Goal: Transaction & Acquisition: Purchase product/service

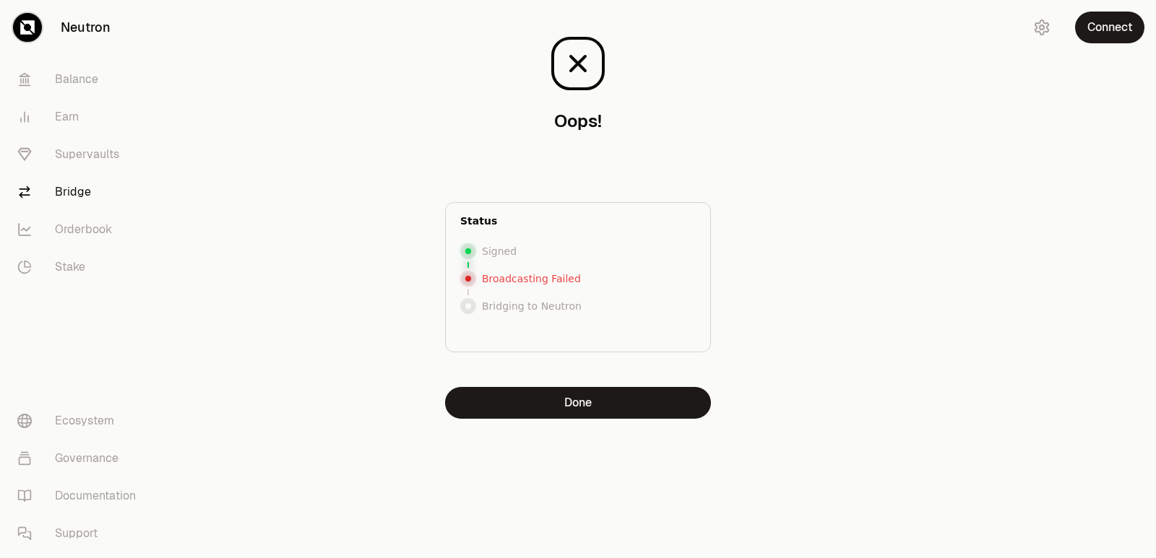
click at [573, 407] on button "Done" at bounding box center [578, 403] width 266 height 32
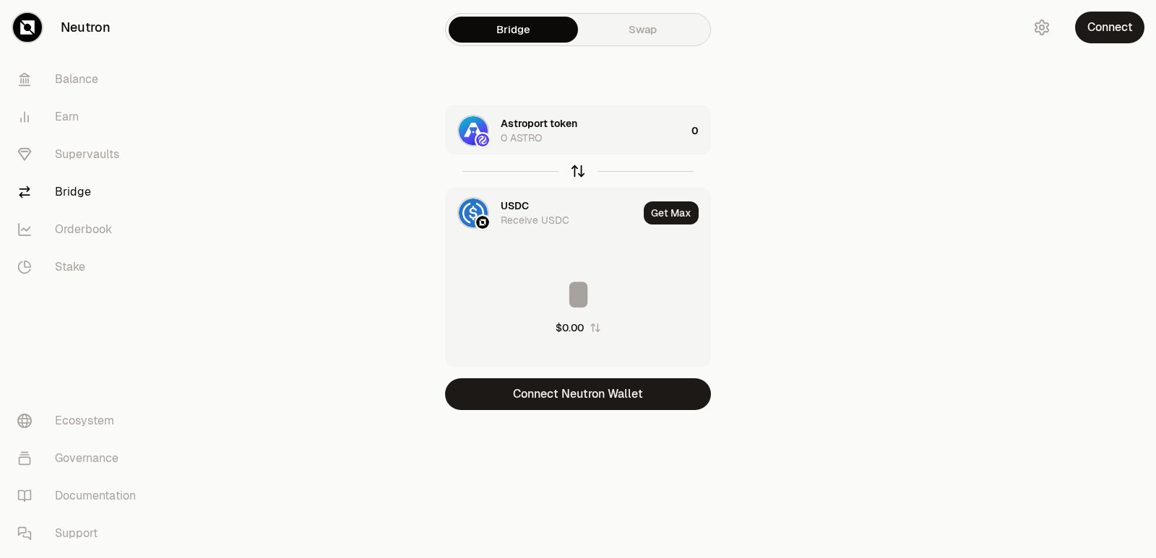
click at [578, 169] on icon "button" at bounding box center [578, 171] width 0 height 9
click at [603, 419] on div "Bridge Swap USDC 0 USDC 0 Astroport token Receive ASTRO Get Max $0.00 Connect N…" at bounding box center [578, 234] width 520 height 468
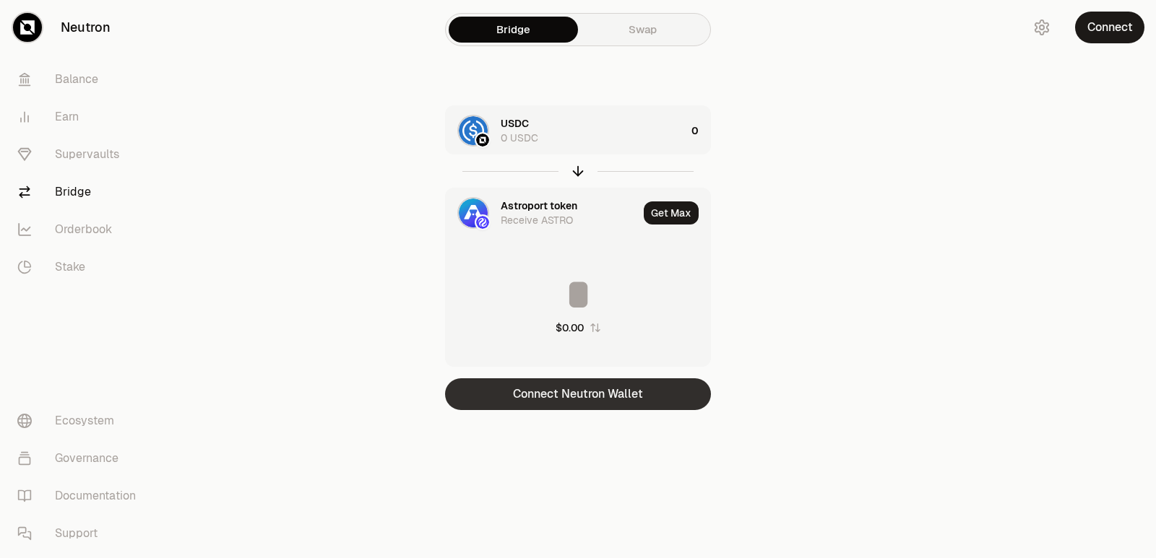
click at [608, 407] on button "Connect Neutron Wallet" at bounding box center [578, 395] width 266 height 32
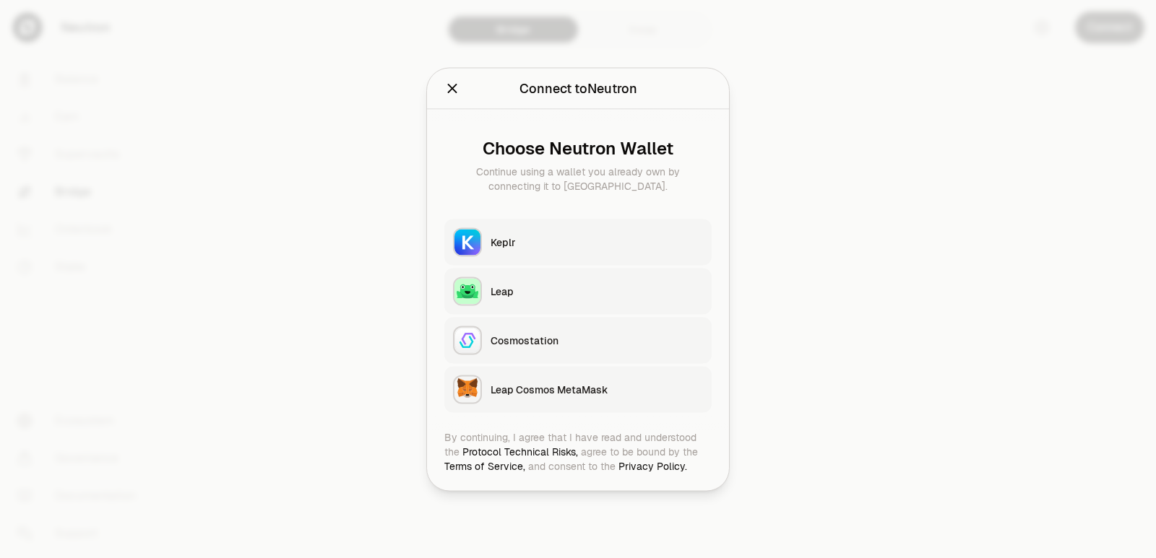
click at [560, 245] on div "Keplr" at bounding box center [597, 242] width 212 height 14
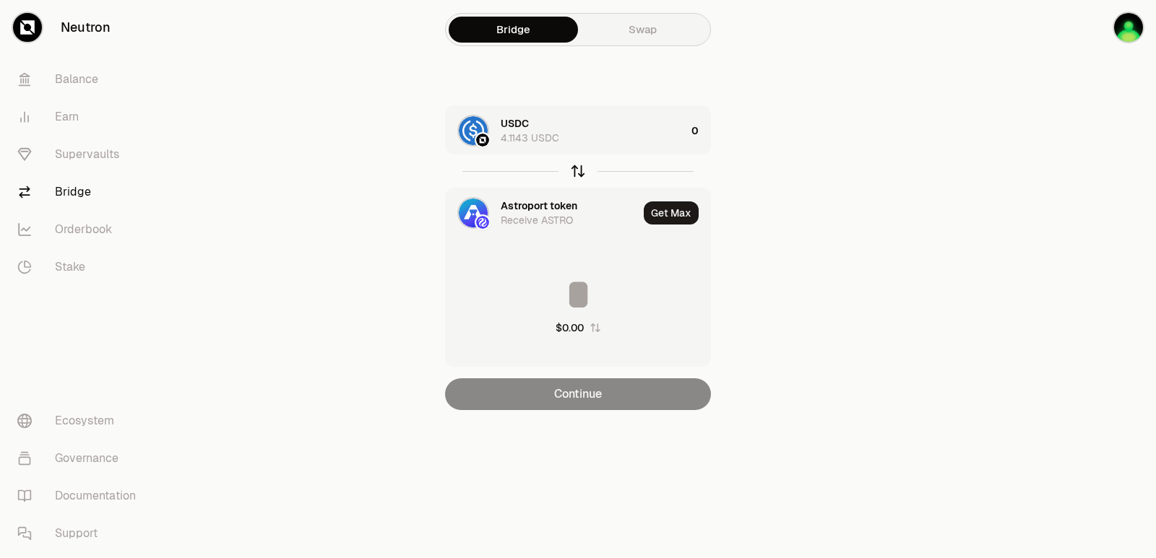
click at [576, 172] on icon "button" at bounding box center [578, 171] width 16 height 16
click at [576, 176] on icon "button" at bounding box center [578, 171] width 16 height 16
click at [552, 129] on div "Astroport token" at bounding box center [539, 123] width 77 height 14
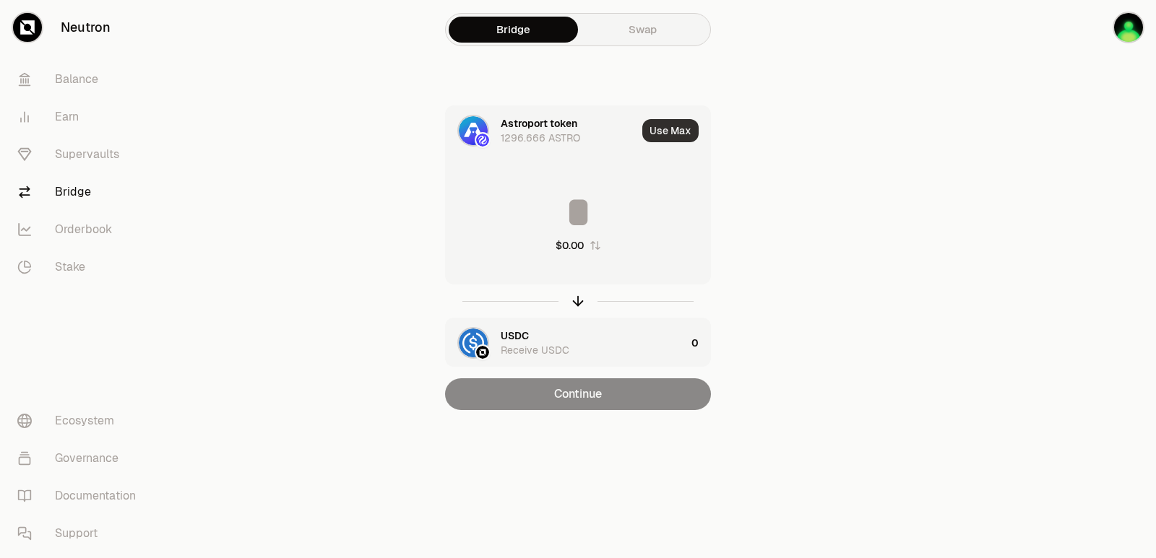
click at [660, 134] on button "Use Max" at bounding box center [670, 130] width 56 height 23
type input "**********"
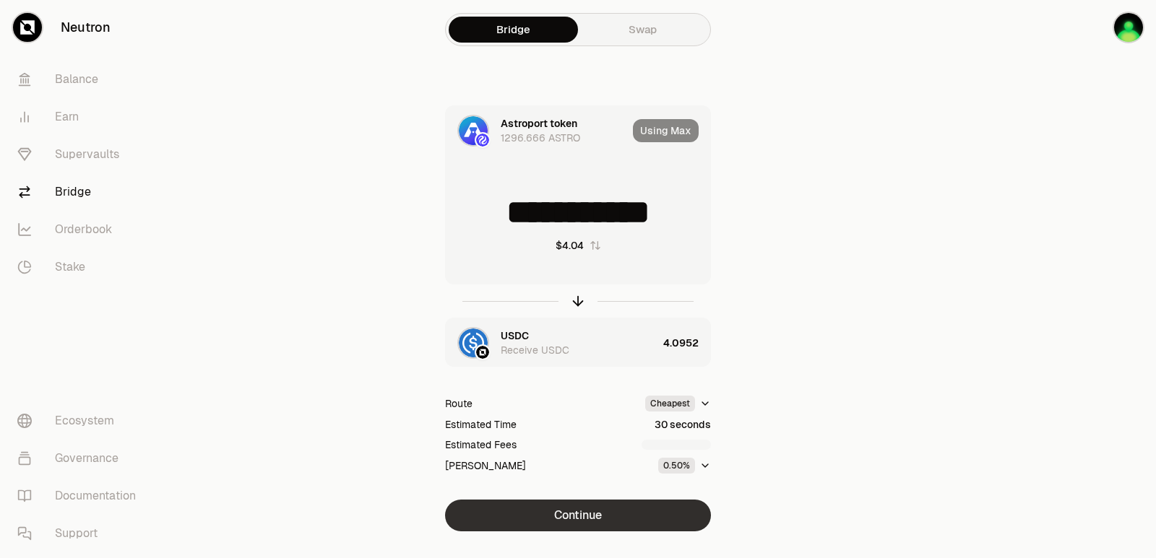
click at [563, 509] on button "Continue" at bounding box center [578, 516] width 266 height 32
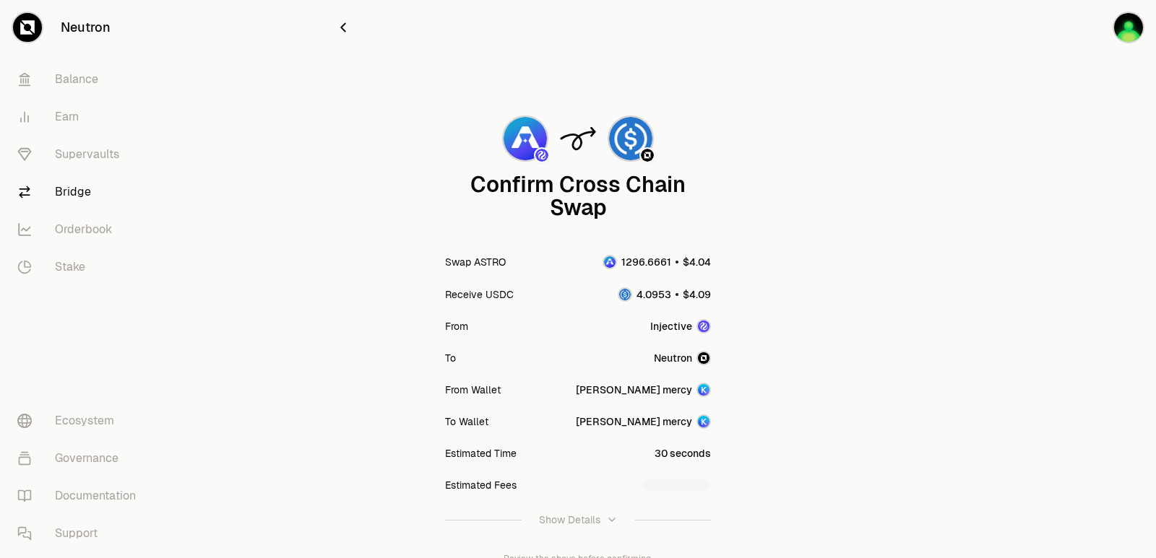
scroll to position [119, 0]
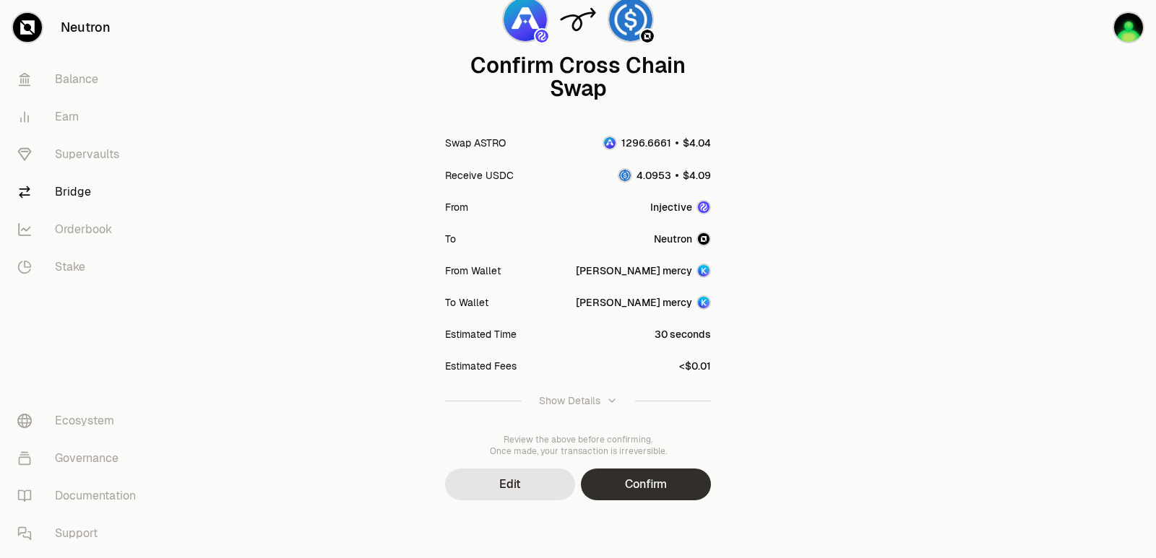
click at [626, 488] on button "Confirm" at bounding box center [646, 485] width 130 height 32
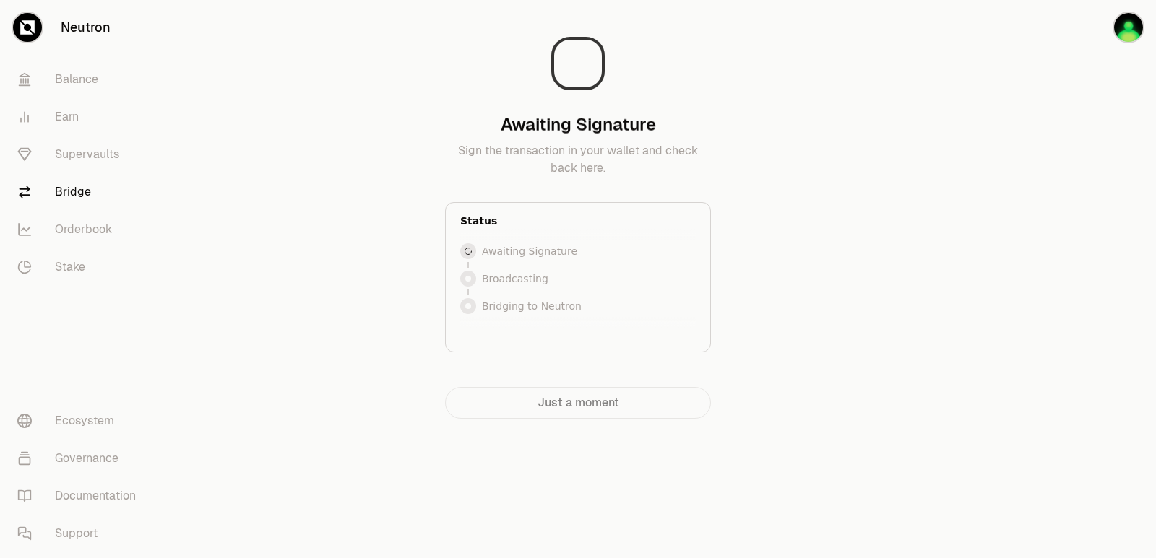
scroll to position [0, 0]
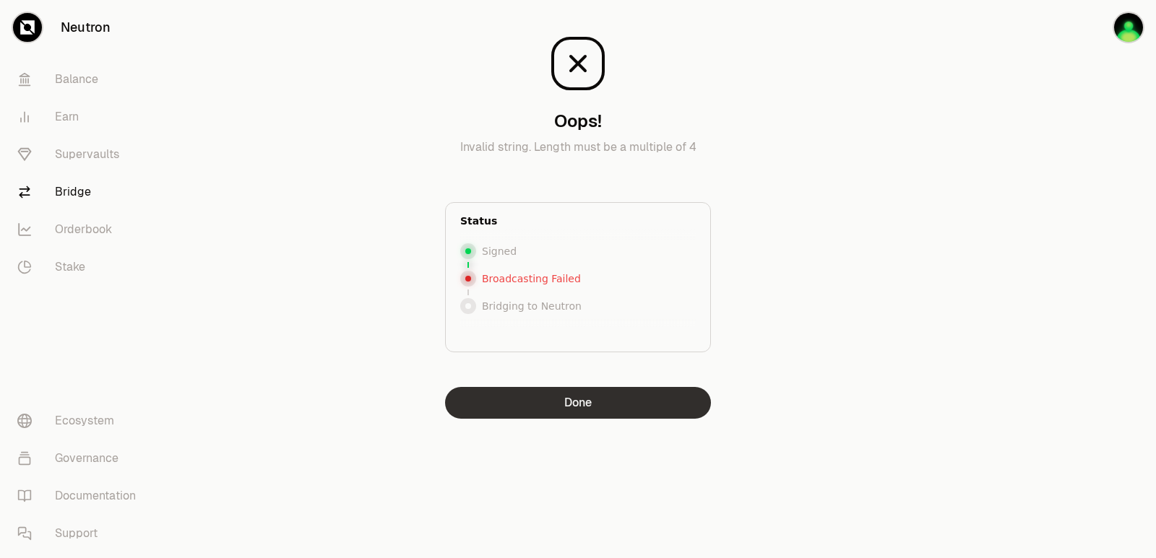
click at [616, 399] on button "Done" at bounding box center [578, 403] width 266 height 32
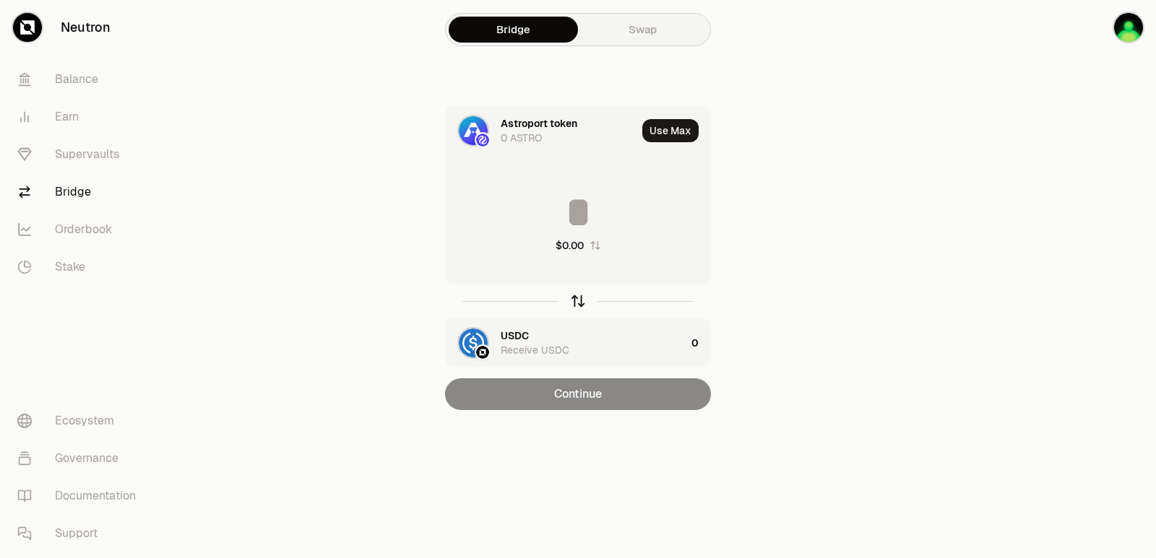
click at [584, 302] on icon "button" at bounding box center [578, 301] width 16 height 16
click at [993, 208] on main "Bridge Swap USDC 4.1143 USDC Use Max $0.00 Astroport token Receive ASTRO 0 Cont…" at bounding box center [659, 234] width 994 height 468
click at [598, 249] on icon "button" at bounding box center [594, 245] width 9 height 9
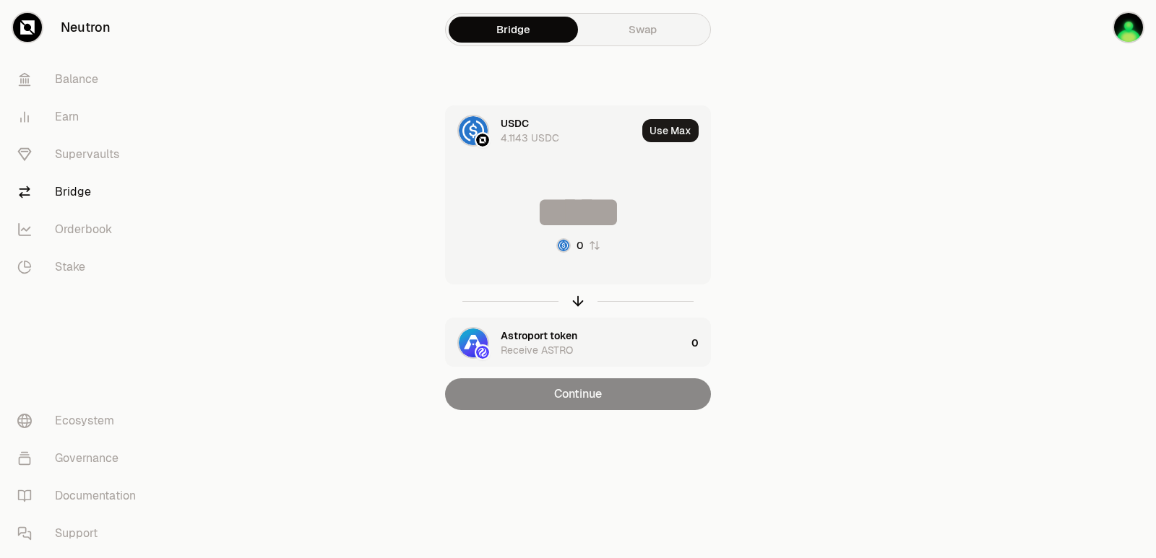
click at [598, 249] on icon "button" at bounding box center [595, 246] width 12 height 12
click at [574, 298] on icon "button" at bounding box center [578, 301] width 16 height 16
click at [574, 299] on icon "button" at bounding box center [578, 301] width 16 height 16
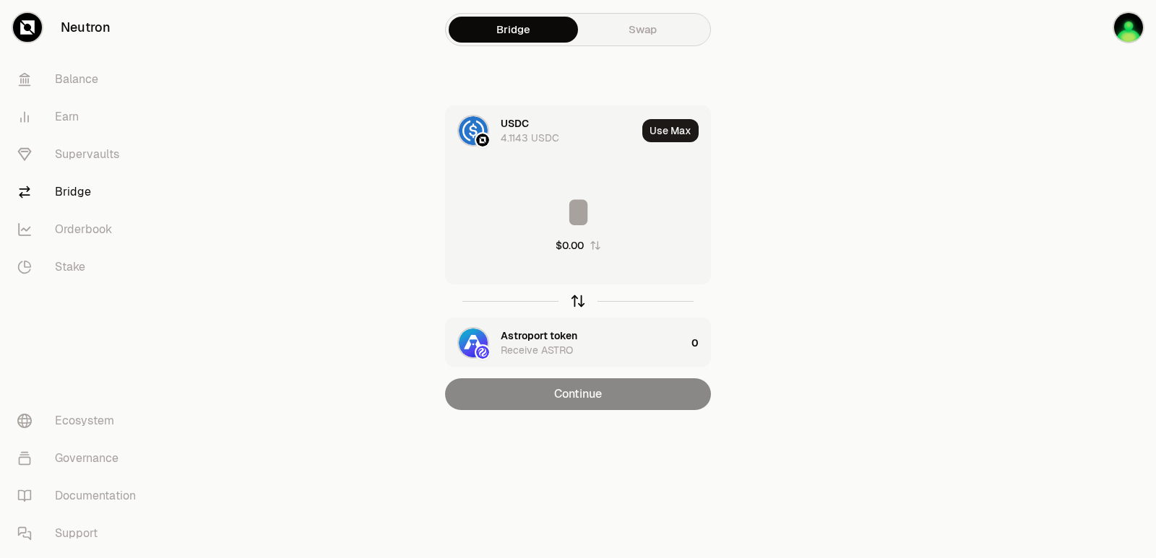
click at [574, 299] on icon "button" at bounding box center [578, 301] width 16 height 16
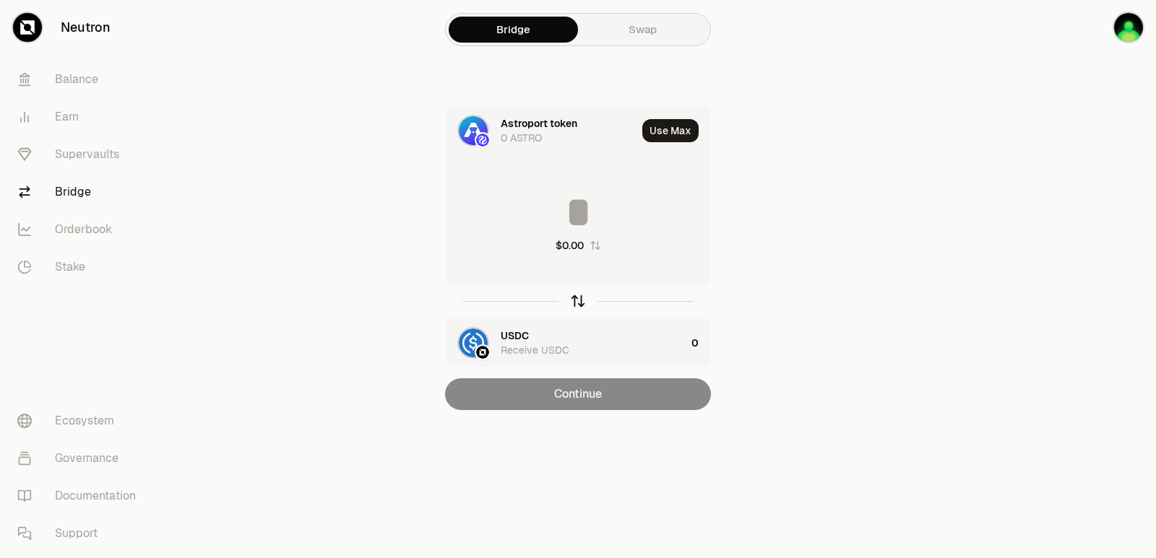
click at [574, 299] on icon "button" at bounding box center [578, 301] width 16 height 16
click at [530, 124] on div "Astroport token" at bounding box center [539, 123] width 77 height 14
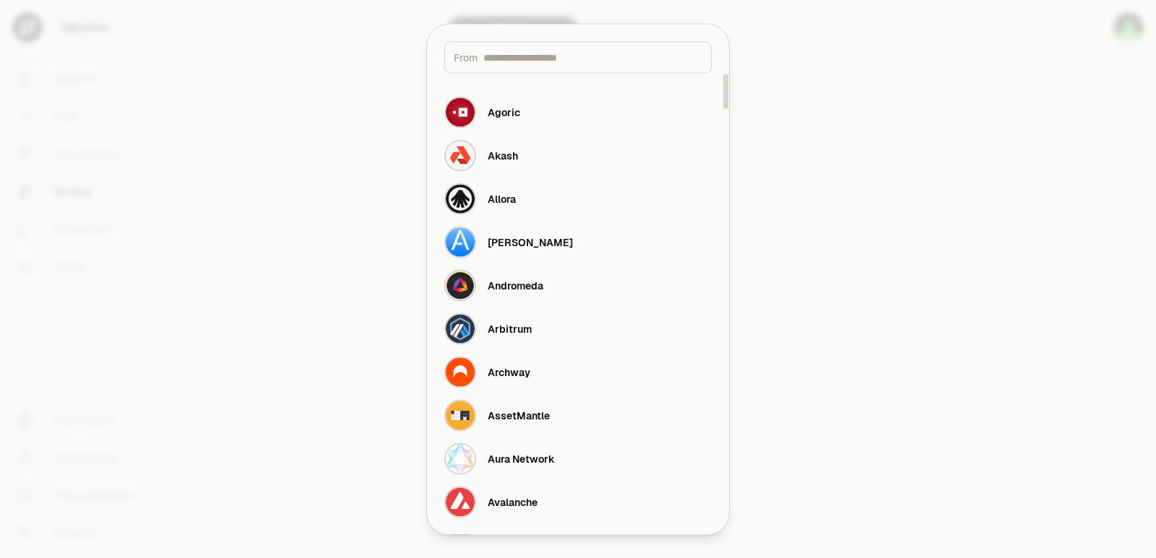
click at [545, 59] on input at bounding box center [592, 57] width 219 height 14
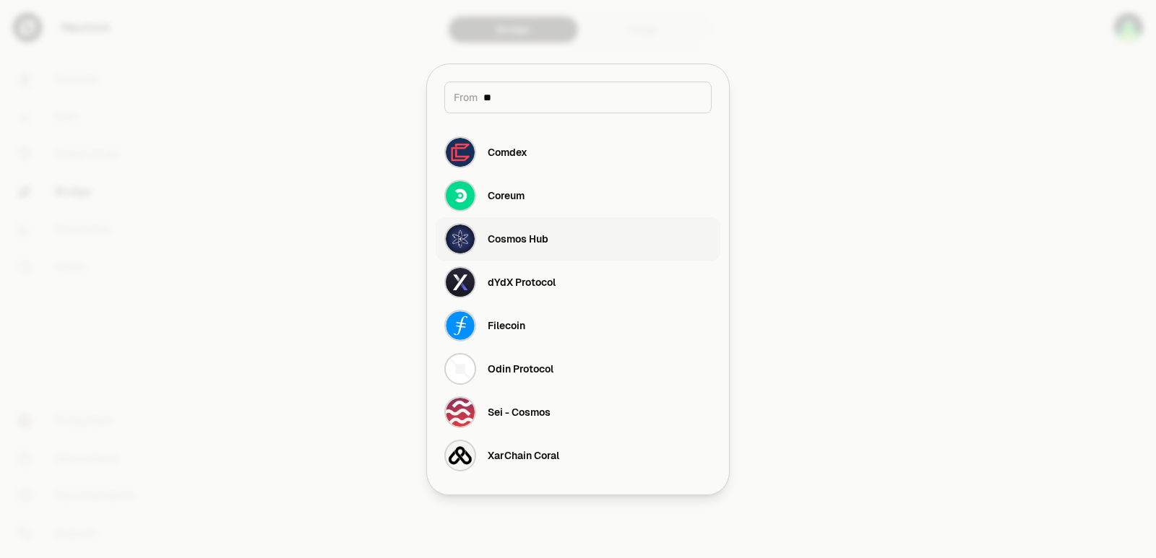
type input "**"
click at [547, 241] on div "Cosmos Hub" at bounding box center [518, 239] width 61 height 14
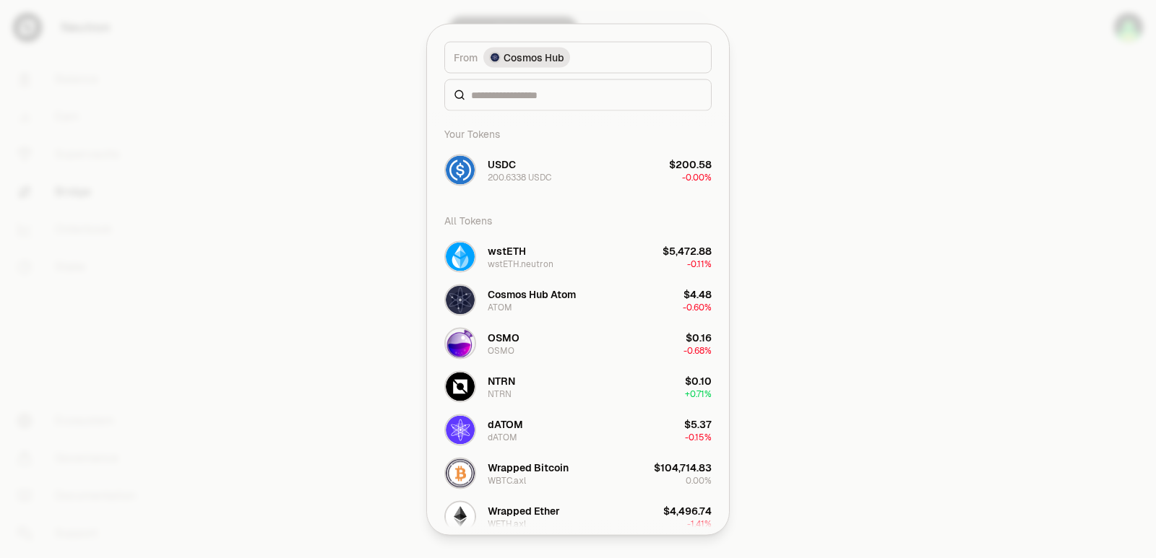
click at [504, 227] on div "All Tokens" at bounding box center [578, 220] width 285 height 29
click at [491, 98] on input at bounding box center [586, 94] width 231 height 14
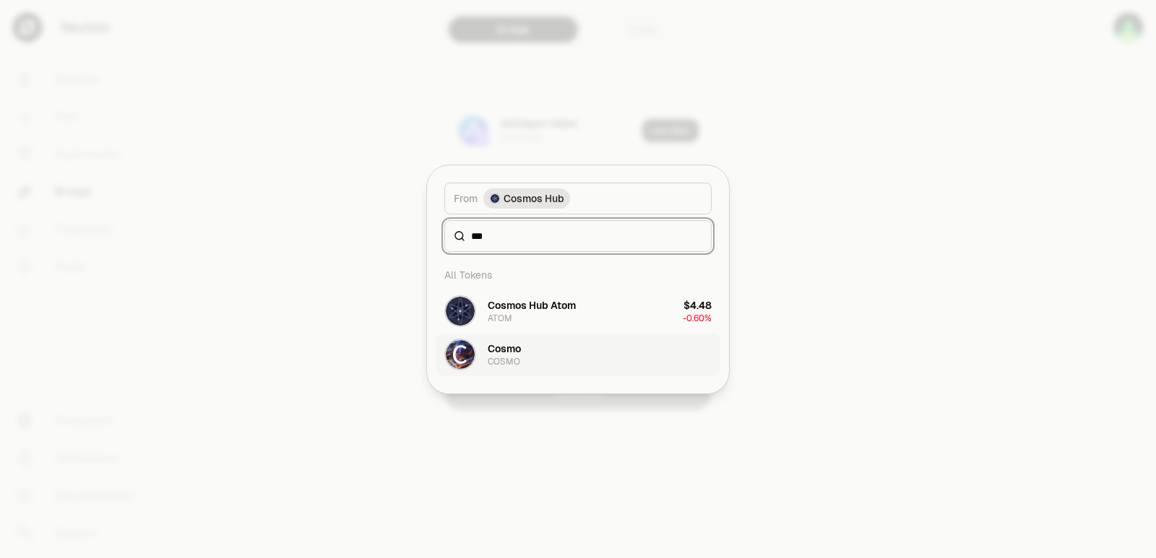
type input "***"
click at [548, 356] on button "Cosmo COSMO" at bounding box center [578, 354] width 285 height 43
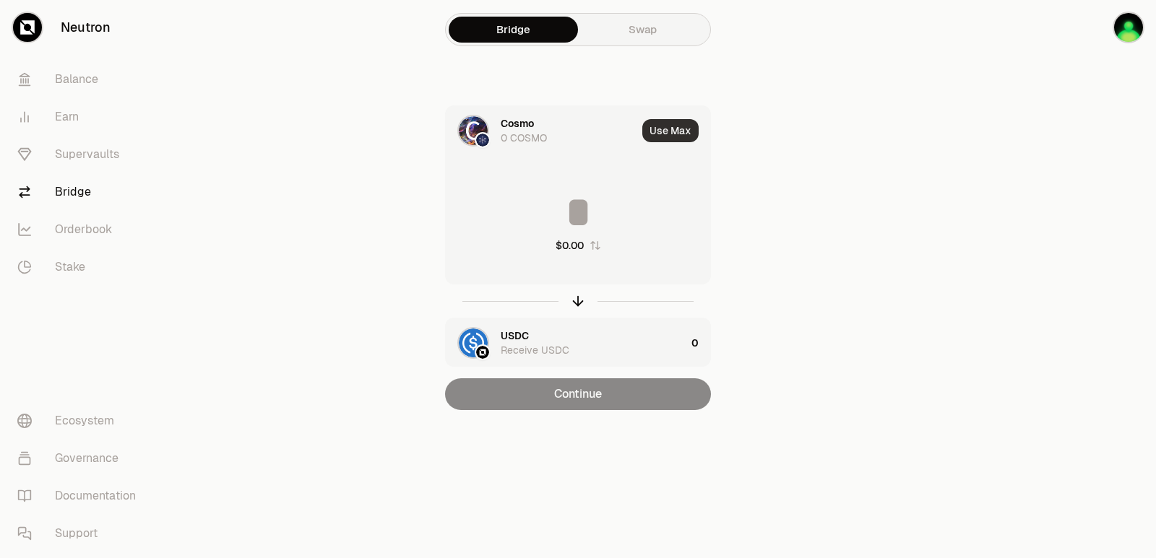
click at [665, 129] on button "Use Max" at bounding box center [670, 130] width 56 height 23
type input "*"
click at [550, 129] on div "Cosmo 0 COSMO" at bounding box center [564, 130] width 126 height 29
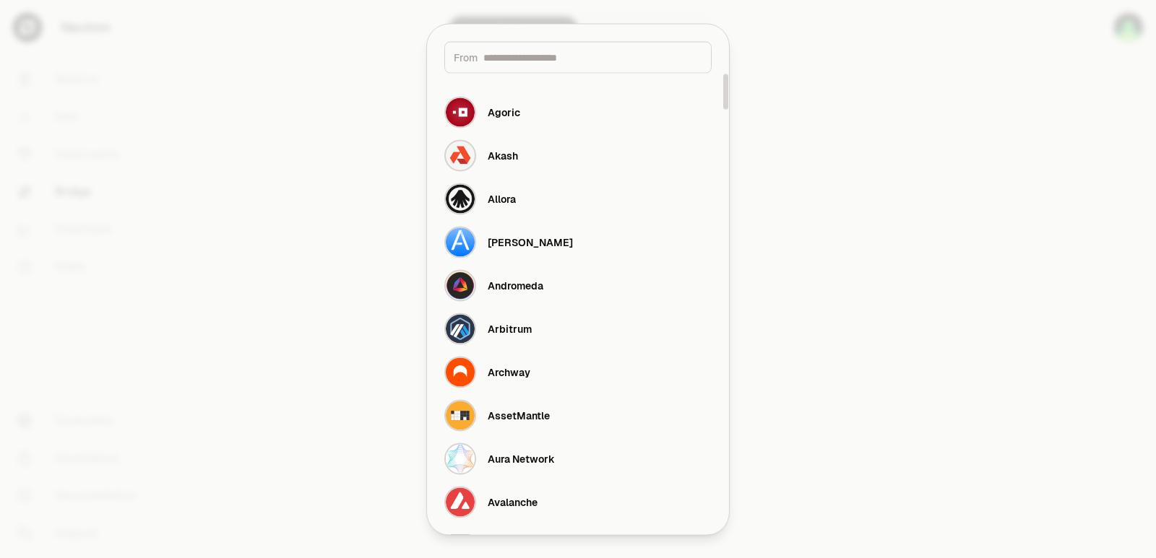
click at [532, 61] on input at bounding box center [592, 57] width 219 height 14
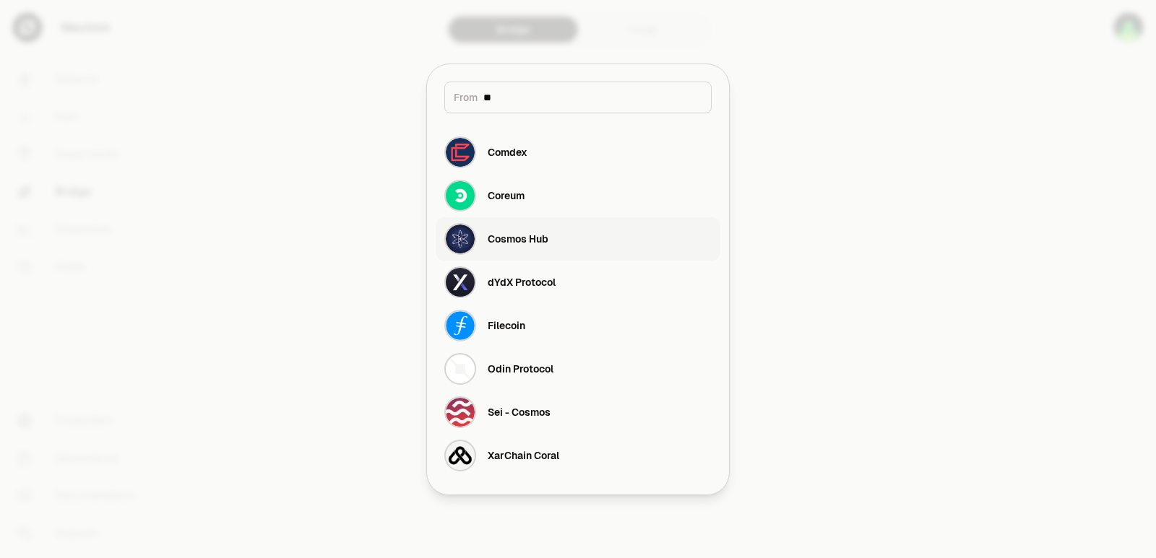
type input "*"
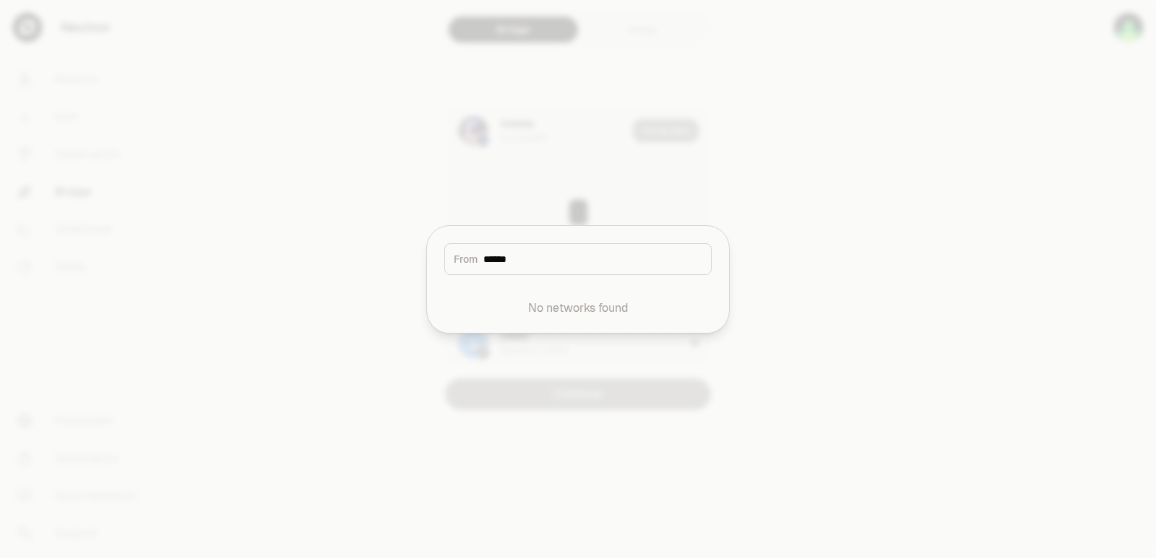
type input "******"
click at [845, 281] on div at bounding box center [578, 279] width 1156 height 558
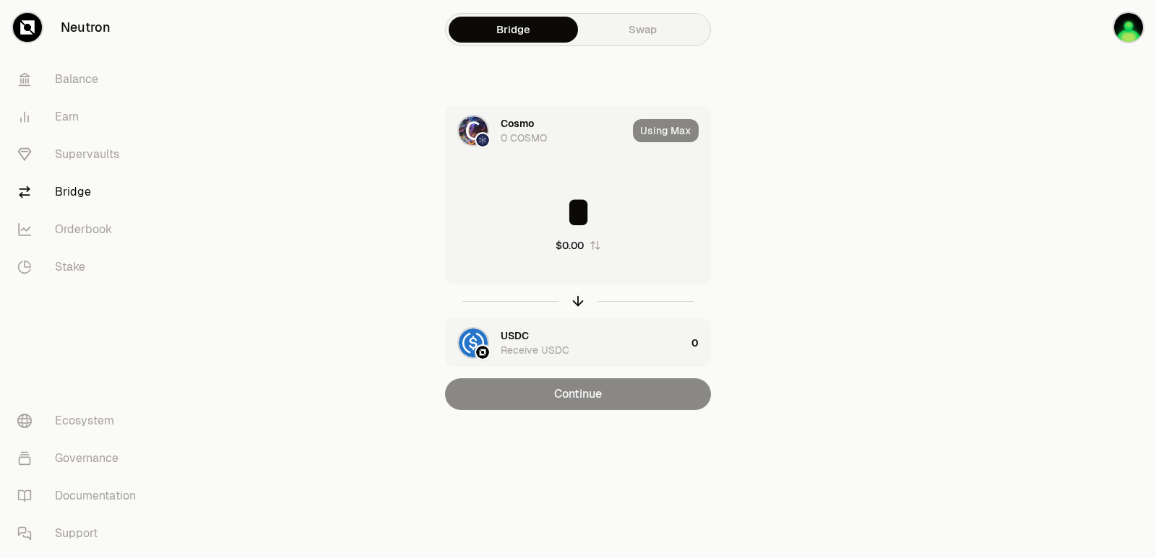
click at [535, 126] on div "Cosmo 0 COSMO" at bounding box center [564, 130] width 126 height 29
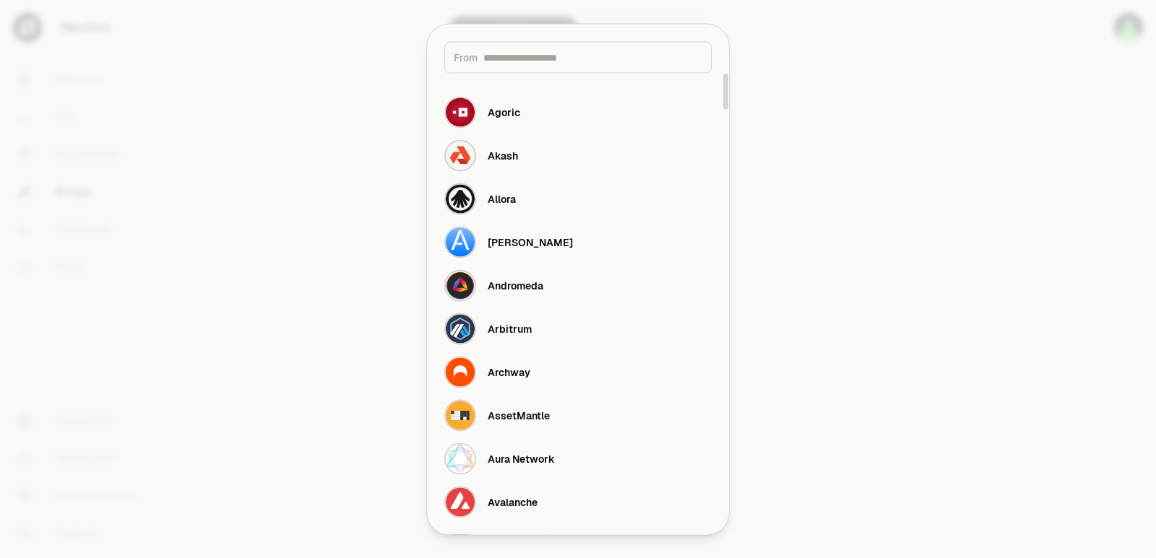
click at [533, 56] on input at bounding box center [592, 57] width 219 height 14
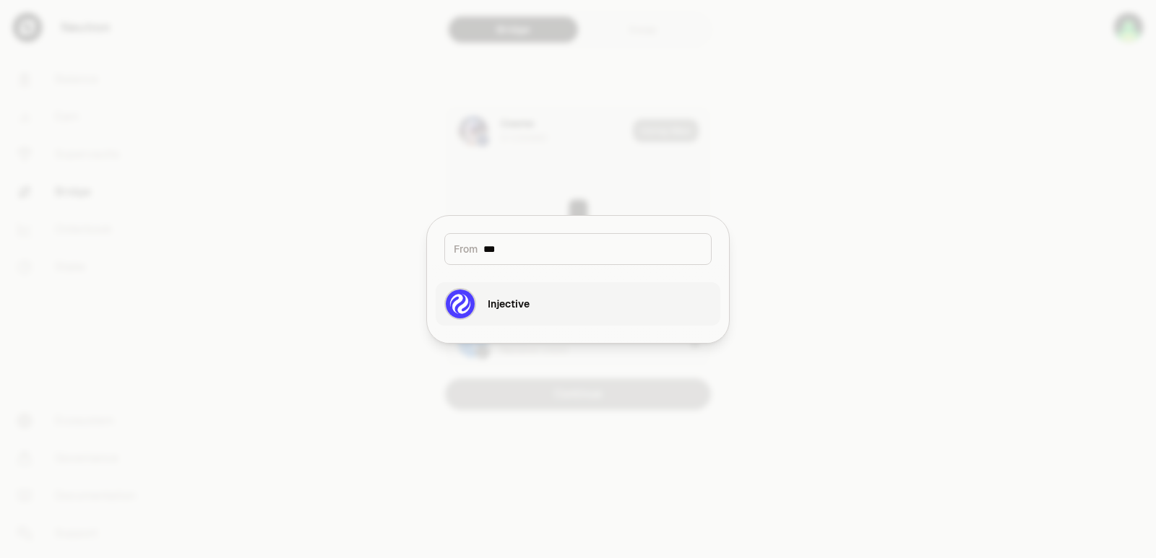
type input "***"
click at [504, 310] on div "Injective" at bounding box center [509, 304] width 42 height 14
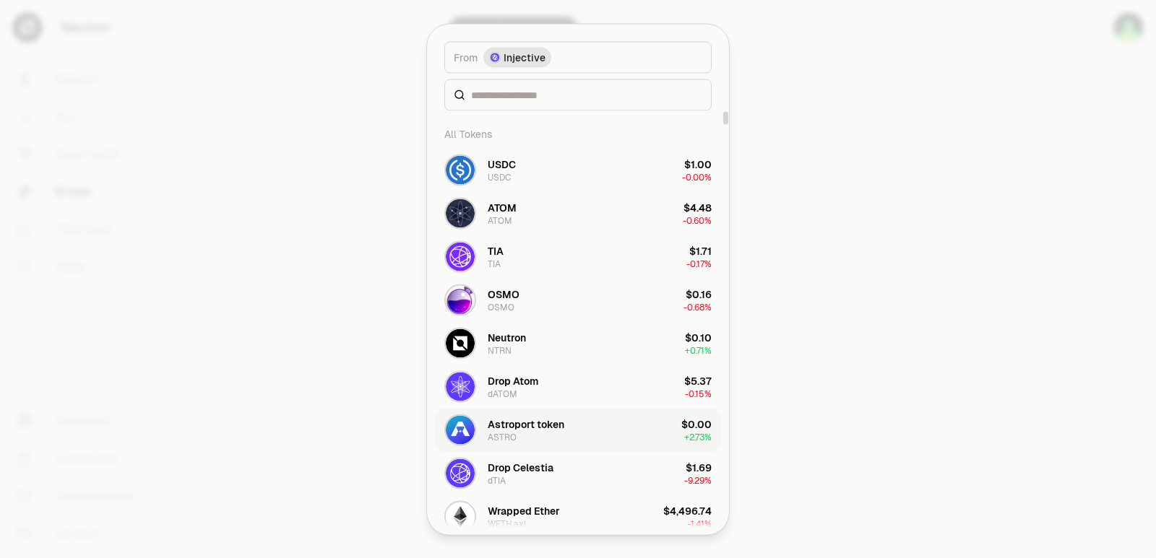
click at [506, 424] on div "Astroport token" at bounding box center [526, 424] width 77 height 14
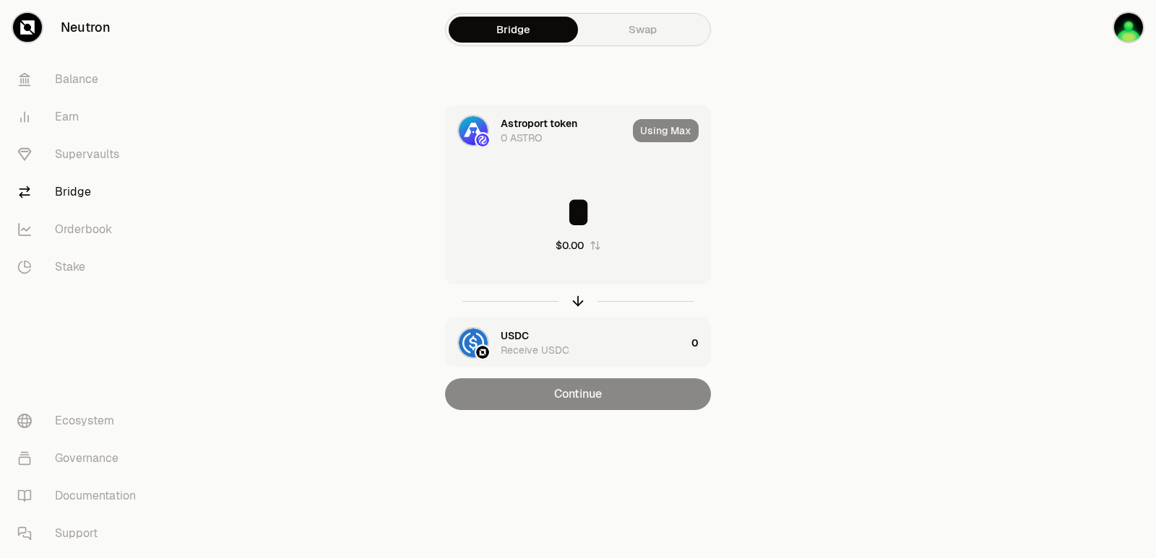
click at [1006, 227] on div at bounding box center [1075, 234] width 162 height 468
click at [579, 298] on icon "button" at bounding box center [578, 301] width 16 height 16
type input "*"
click at [579, 298] on icon "button" at bounding box center [578, 301] width 16 height 16
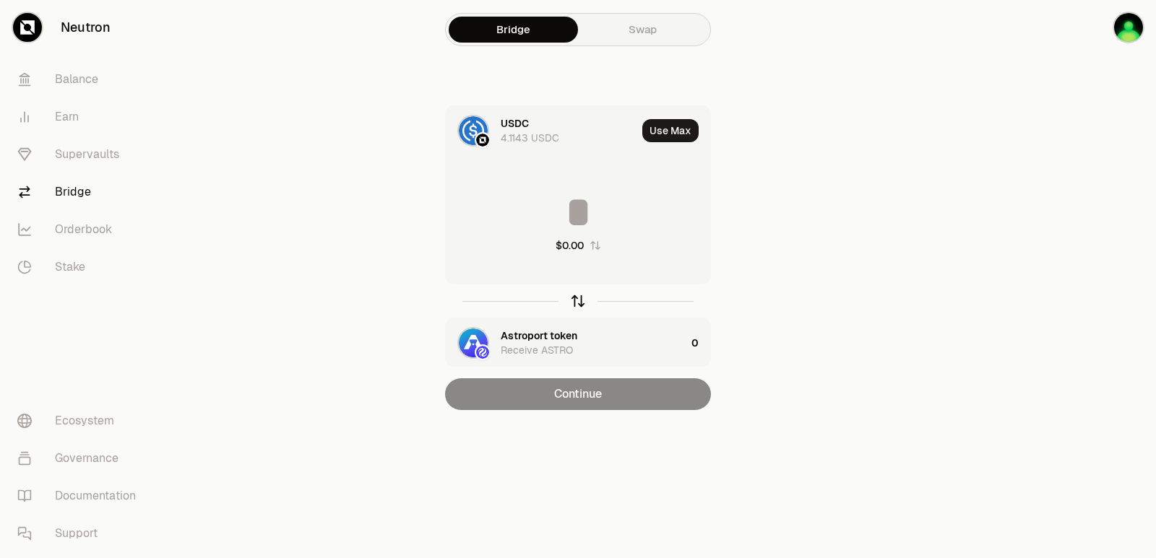
click at [579, 298] on icon "button" at bounding box center [578, 301] width 16 height 16
type input "*"
click at [579, 298] on icon "button" at bounding box center [578, 301] width 16 height 16
type input "*"
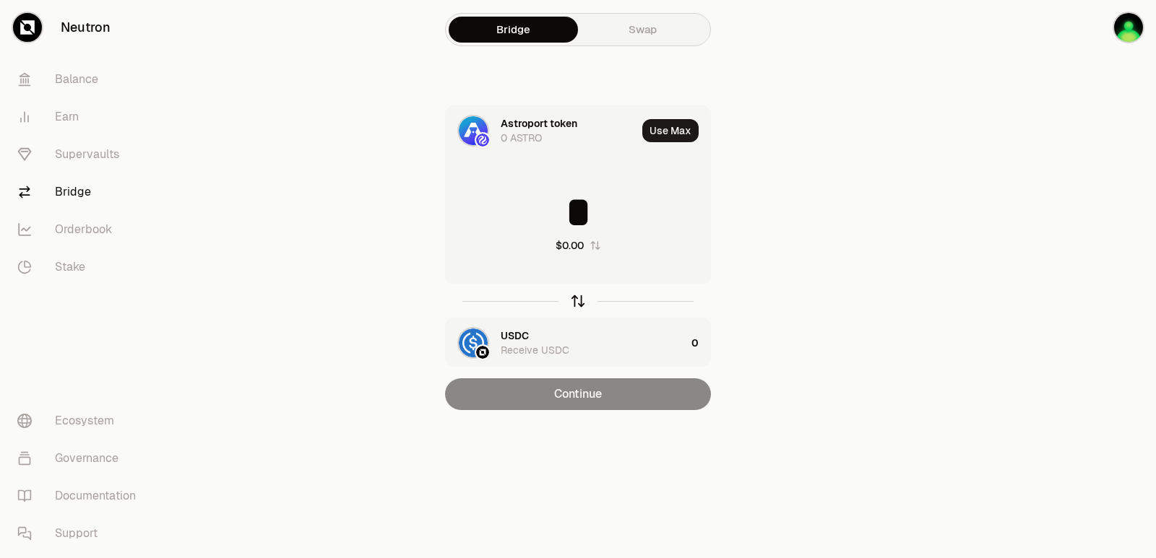
click at [579, 298] on icon "button" at bounding box center [578, 301] width 16 height 16
click at [579, 299] on icon "button" at bounding box center [578, 301] width 16 height 16
type input "*"
click at [579, 299] on icon "button" at bounding box center [578, 301] width 16 height 16
click at [673, 129] on button "Use Max" at bounding box center [670, 130] width 56 height 23
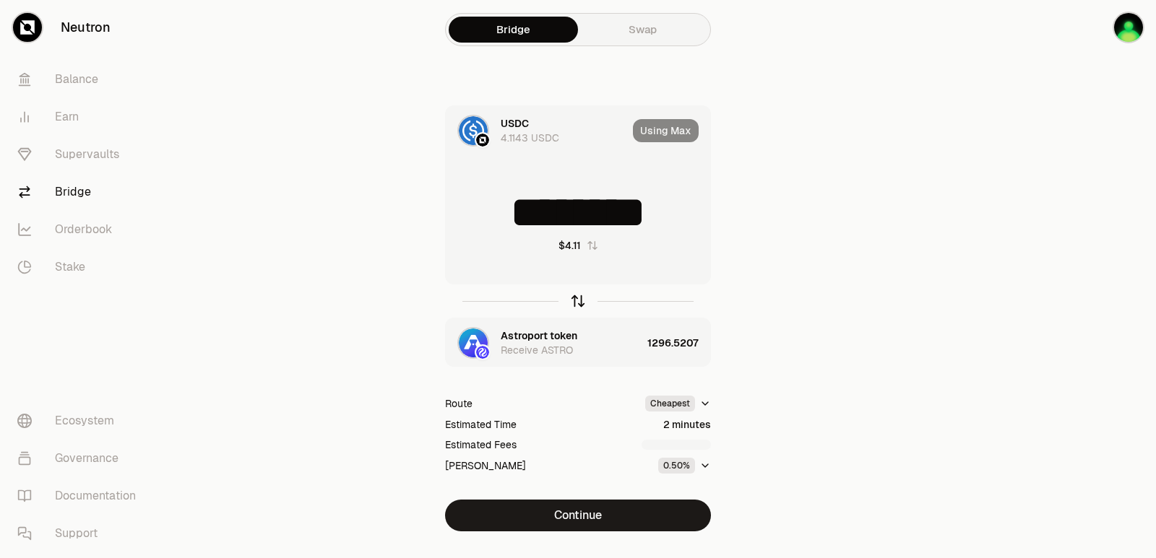
click at [584, 298] on icon "button" at bounding box center [578, 301] width 16 height 16
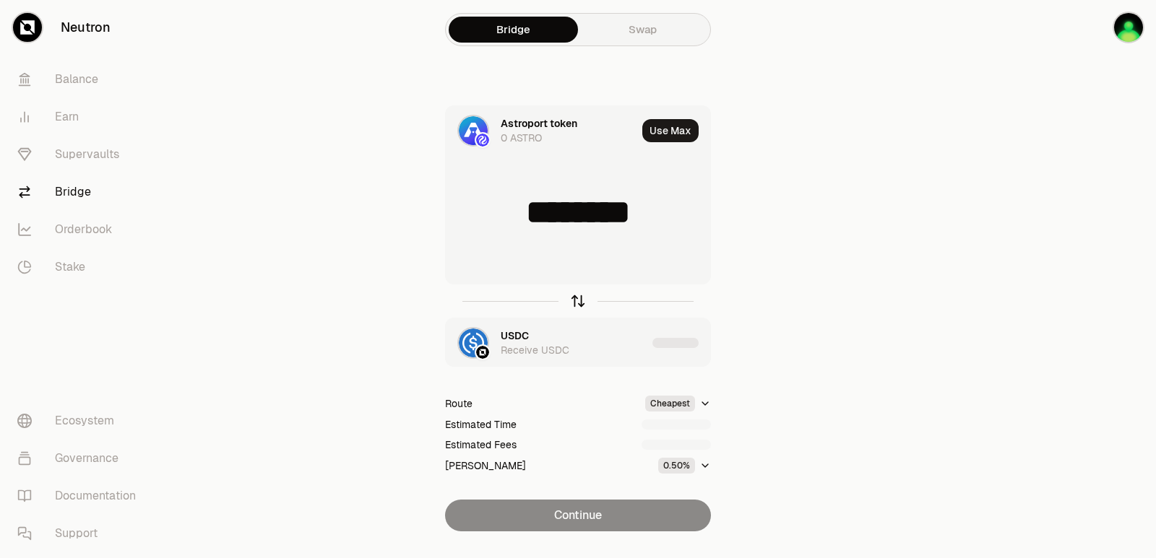
type input "**********"
click at [584, 298] on icon "button" at bounding box center [578, 301] width 16 height 16
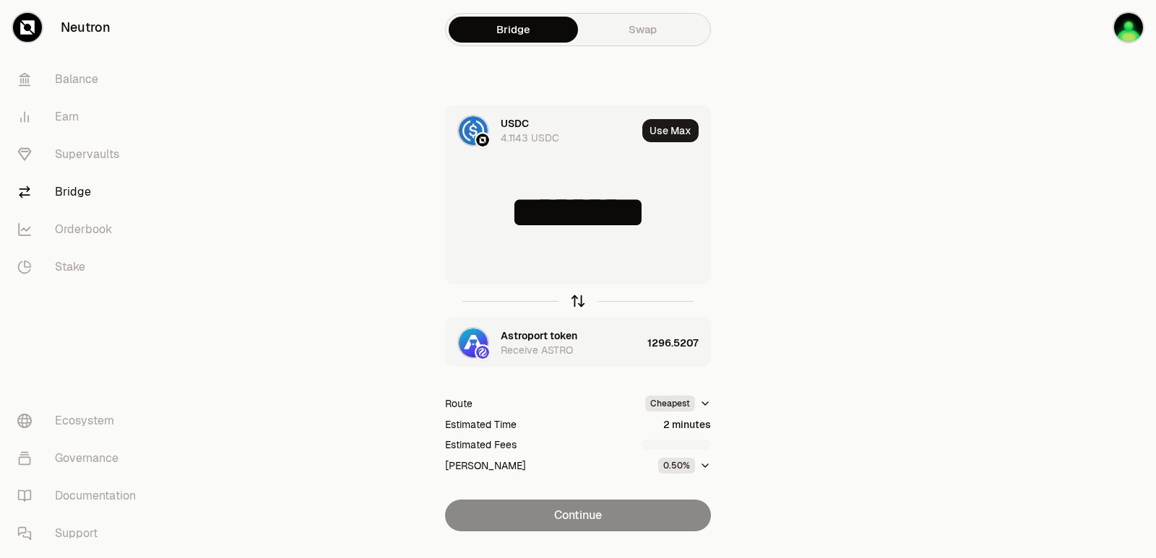
click at [576, 304] on icon "button" at bounding box center [578, 301] width 16 height 16
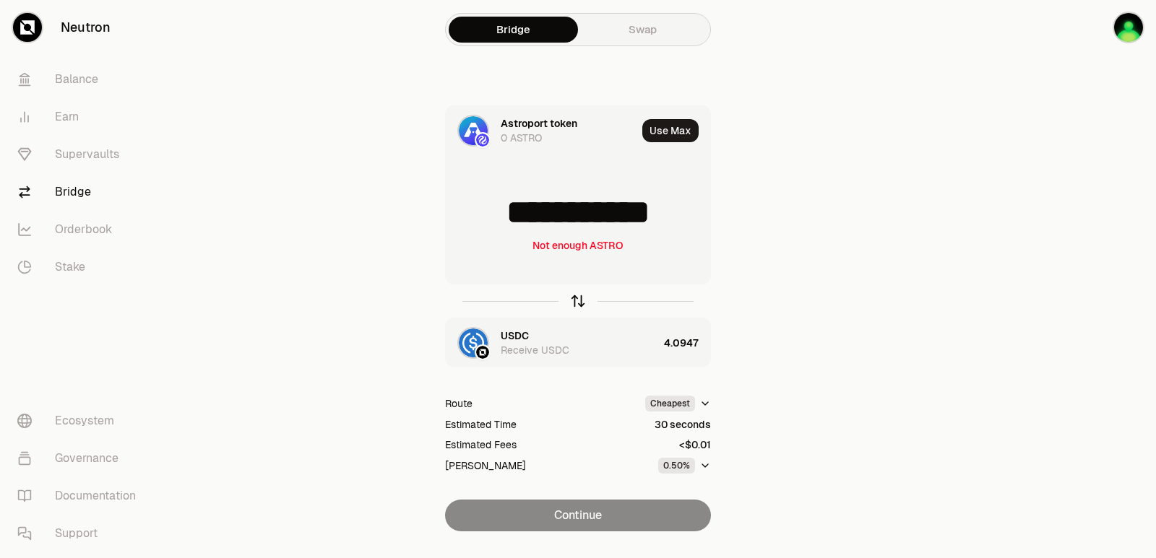
click at [576, 304] on icon "button" at bounding box center [578, 301] width 16 height 16
type input "********"
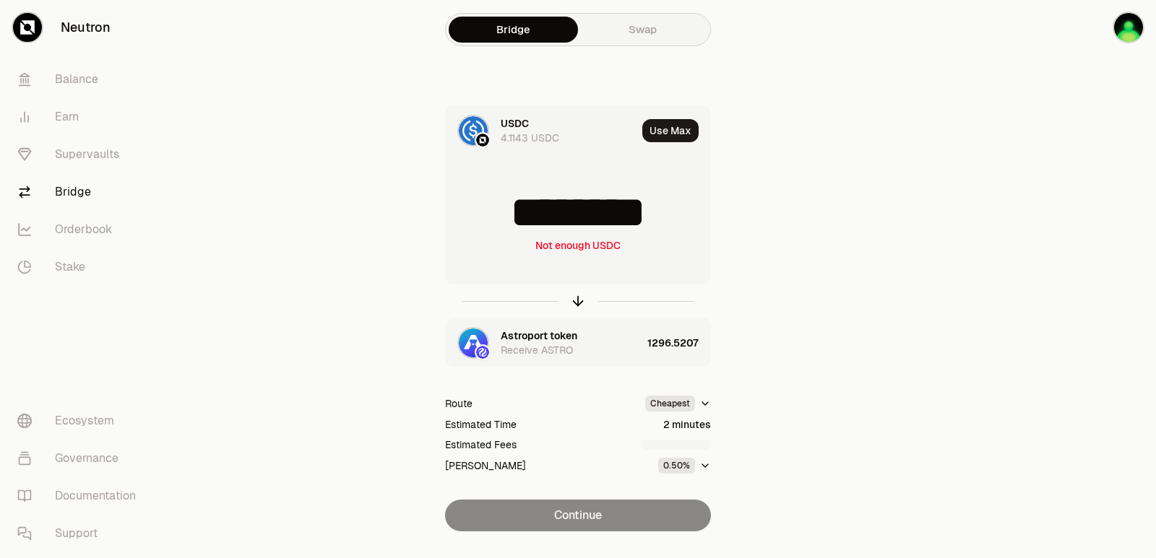
click at [511, 337] on div "Astroport token" at bounding box center [539, 336] width 77 height 14
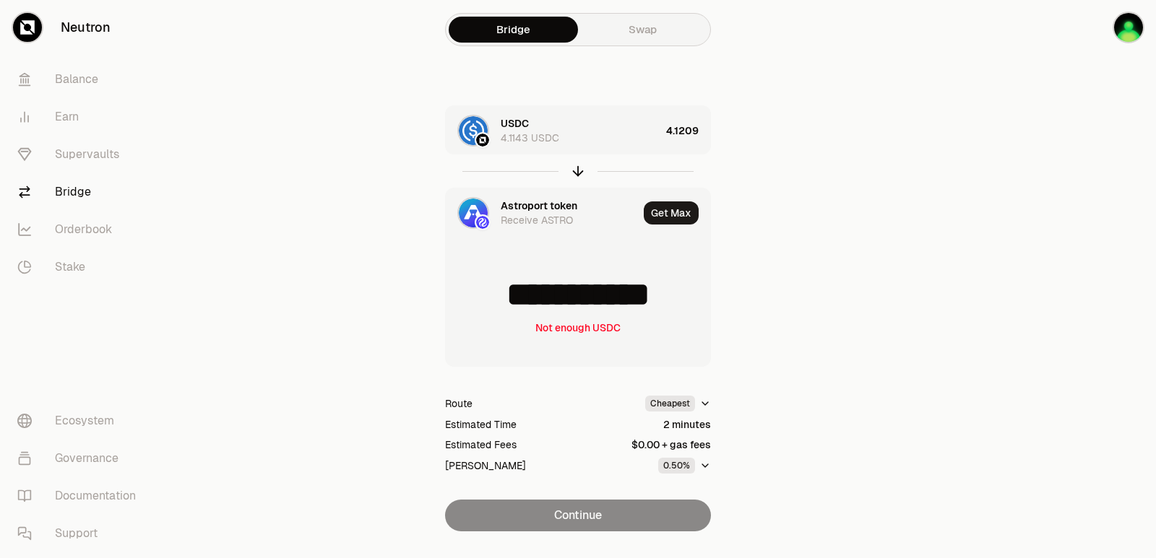
click at [535, 213] on div "Receive ASTRO" at bounding box center [537, 220] width 72 height 14
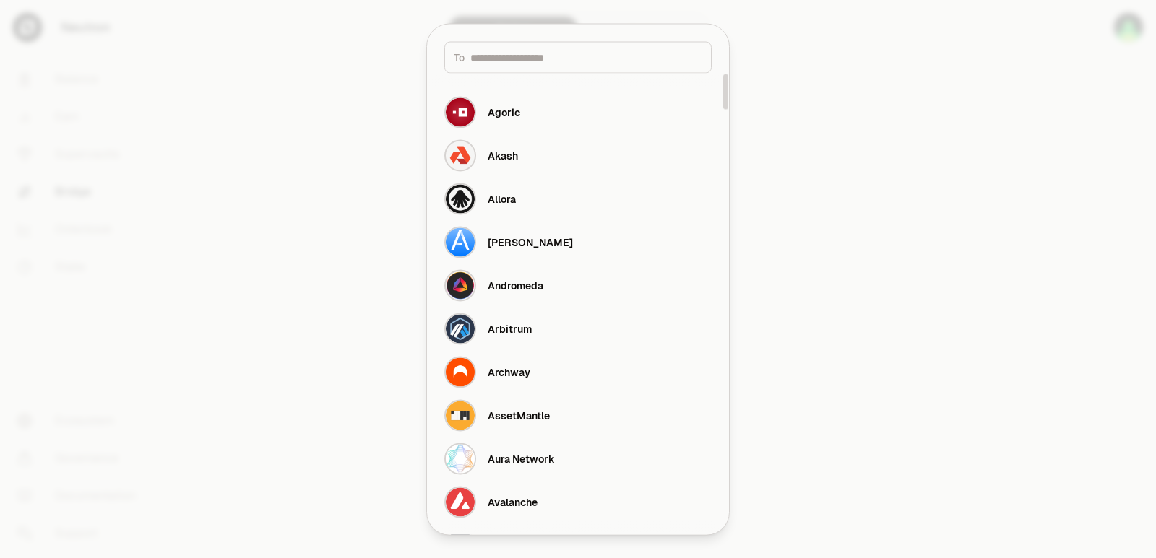
click at [504, 64] on div "To" at bounding box center [577, 57] width 267 height 32
click at [504, 58] on input at bounding box center [586, 57] width 232 height 14
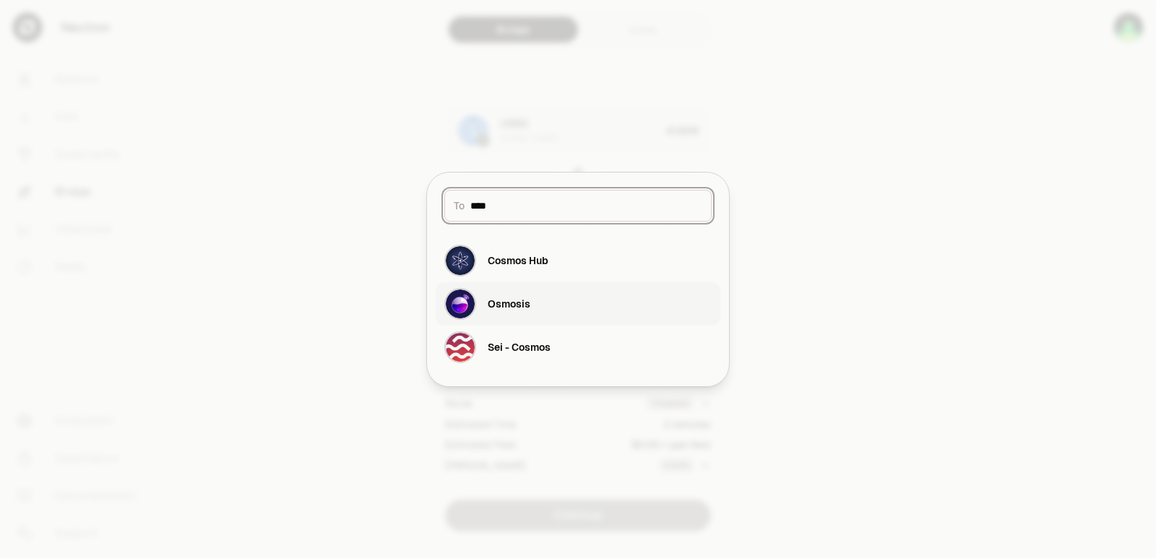
type input "****"
click at [522, 294] on div "Osmosis" at bounding box center [487, 304] width 86 height 32
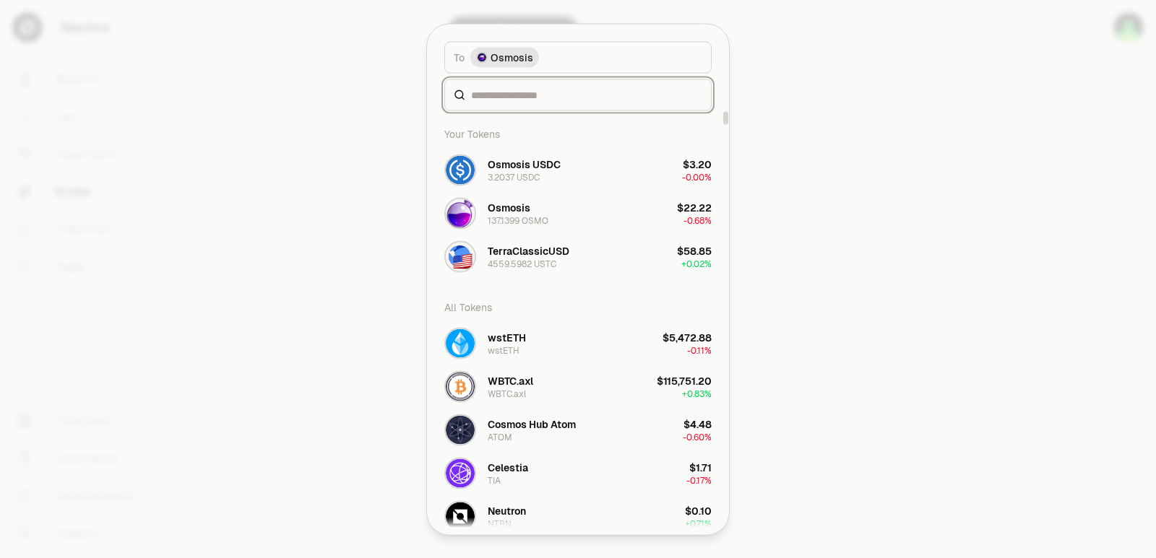
click at [496, 92] on input at bounding box center [586, 94] width 231 height 14
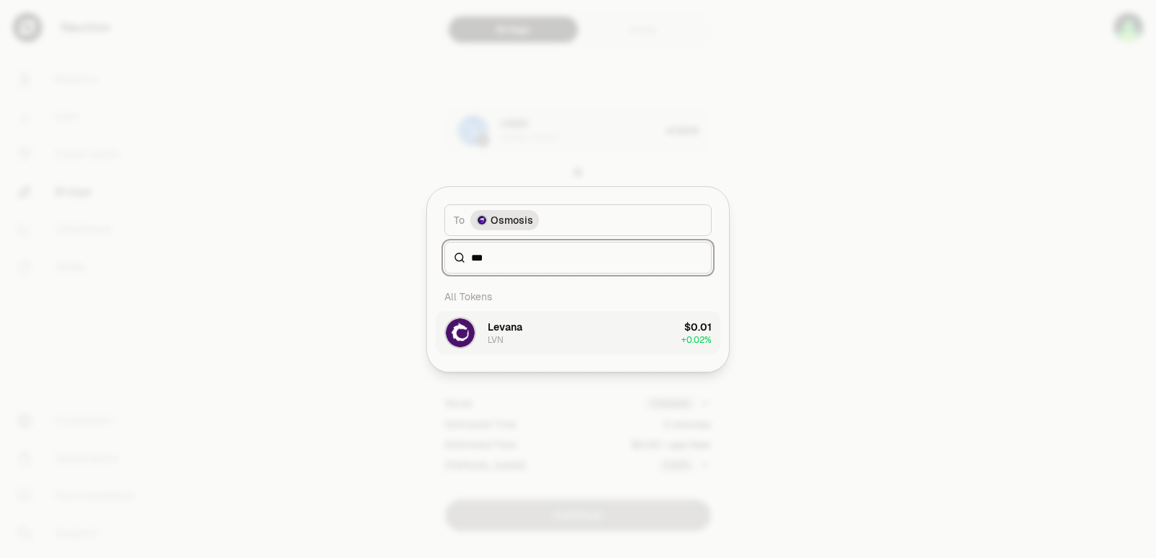
type input "***"
click at [526, 335] on button "Levana LVN $0.01 + 0.02%" at bounding box center [578, 332] width 285 height 43
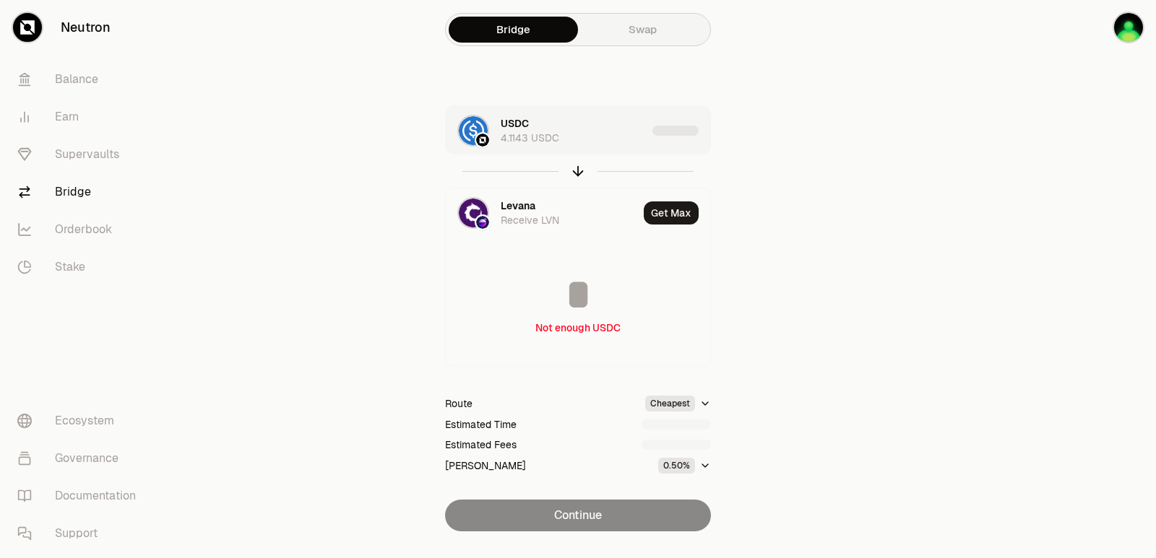
click at [584, 129] on div "USDC 4.1143 USDC" at bounding box center [574, 130] width 146 height 29
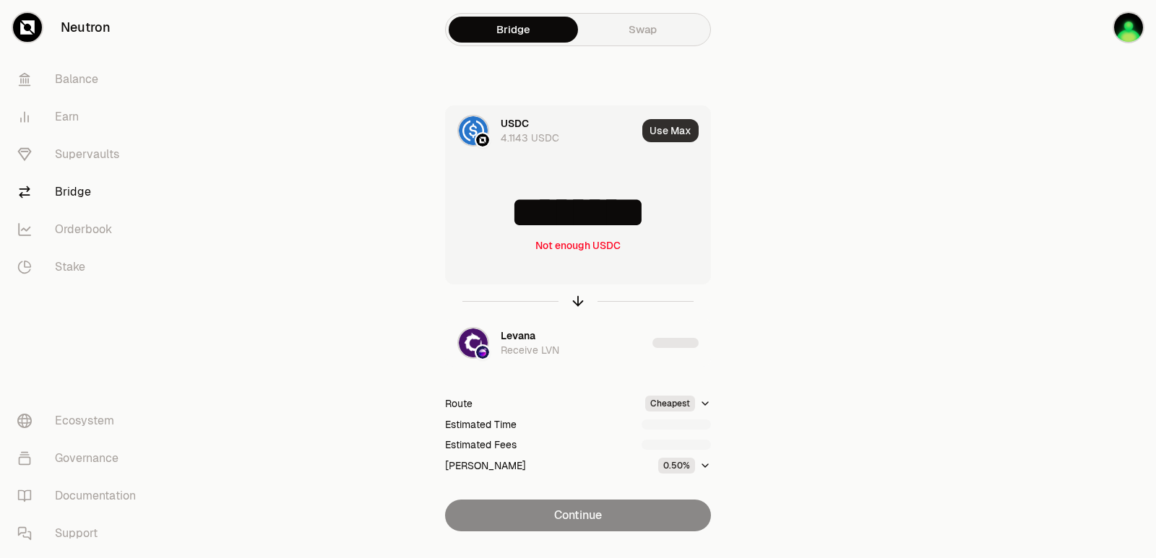
click at [650, 138] on button "Use Max" at bounding box center [670, 130] width 56 height 23
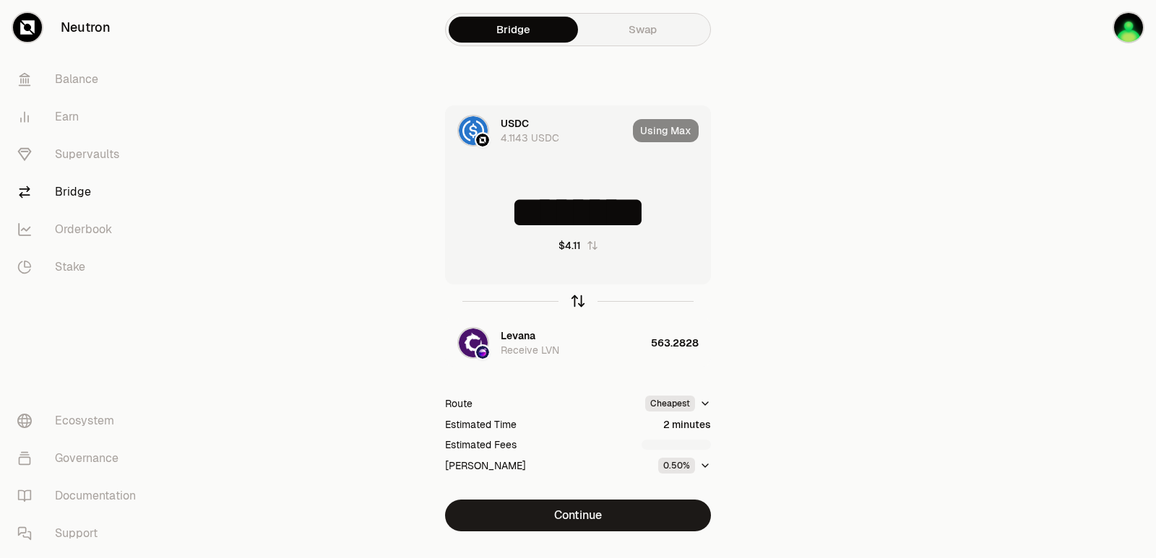
click at [581, 302] on icon "button" at bounding box center [578, 301] width 16 height 16
type input "**********"
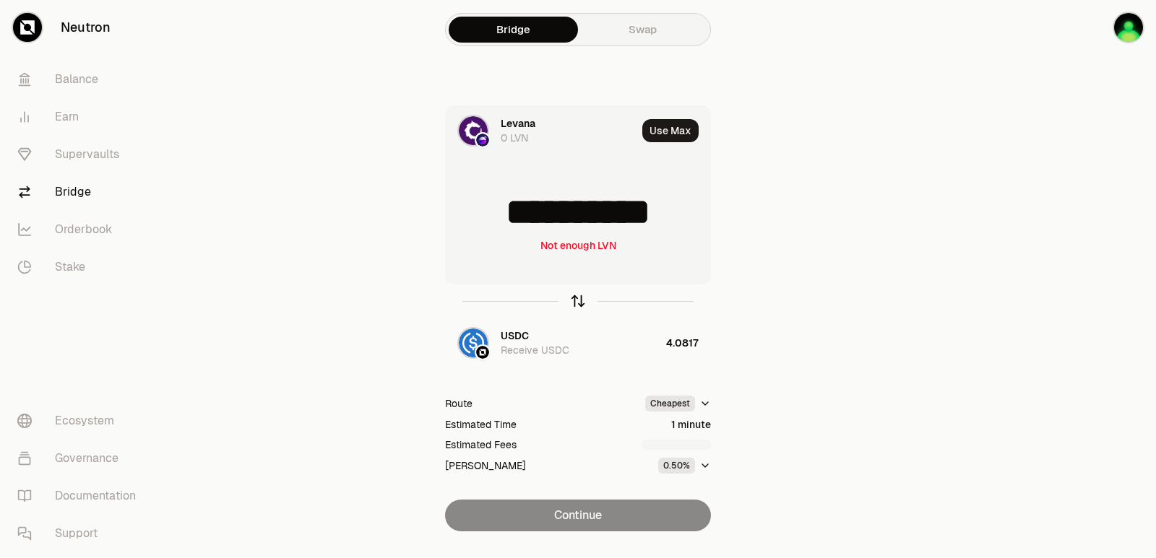
click at [581, 302] on icon "button" at bounding box center [578, 301] width 16 height 16
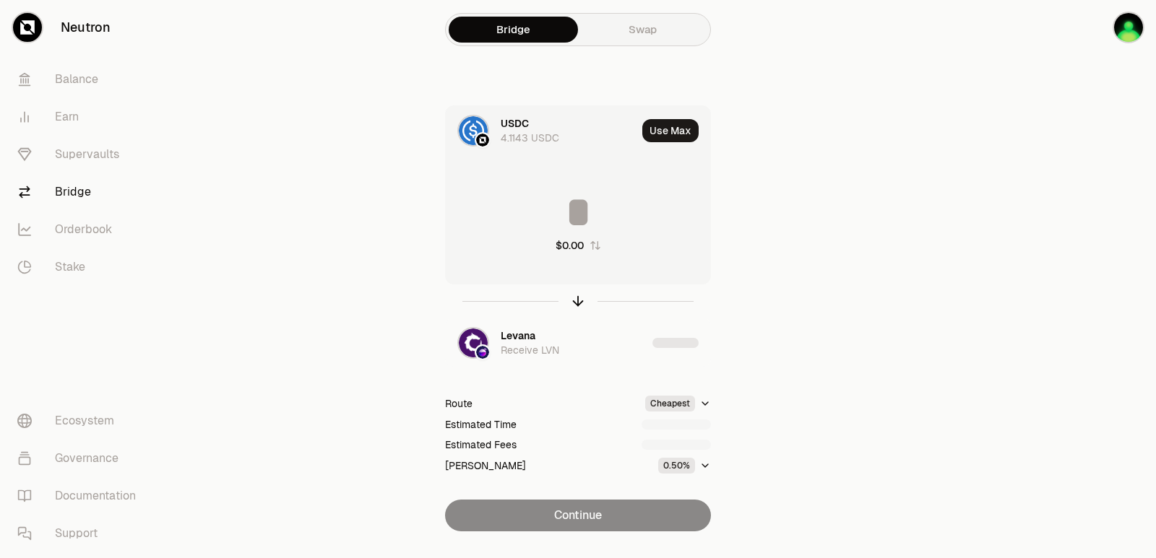
click at [566, 210] on input at bounding box center [578, 212] width 264 height 43
click at [571, 210] on input "********" at bounding box center [578, 212] width 264 height 43
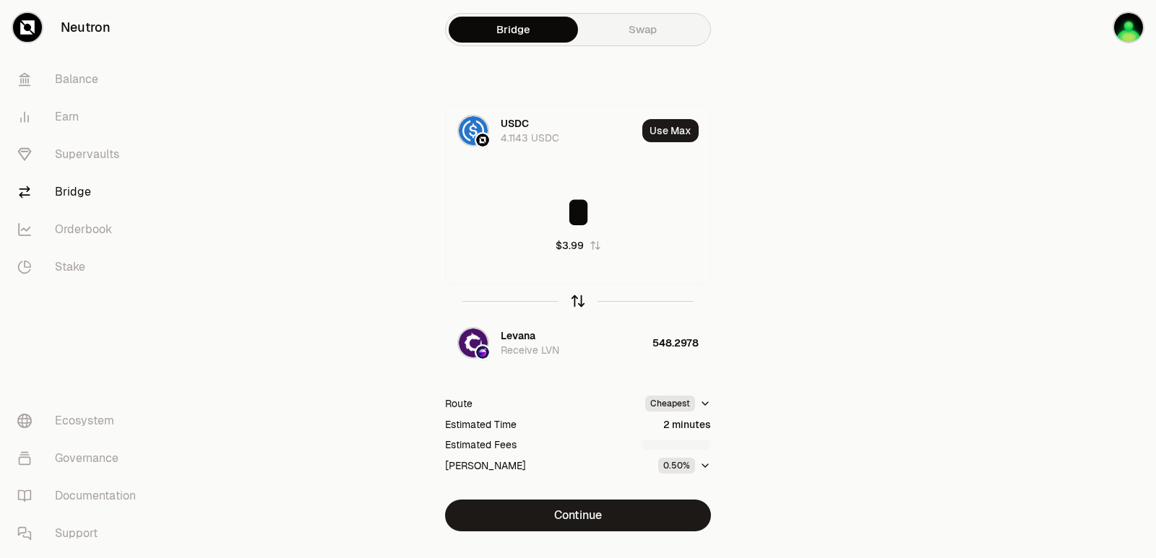
type input "*"
click at [579, 301] on icon "button" at bounding box center [578, 301] width 16 height 16
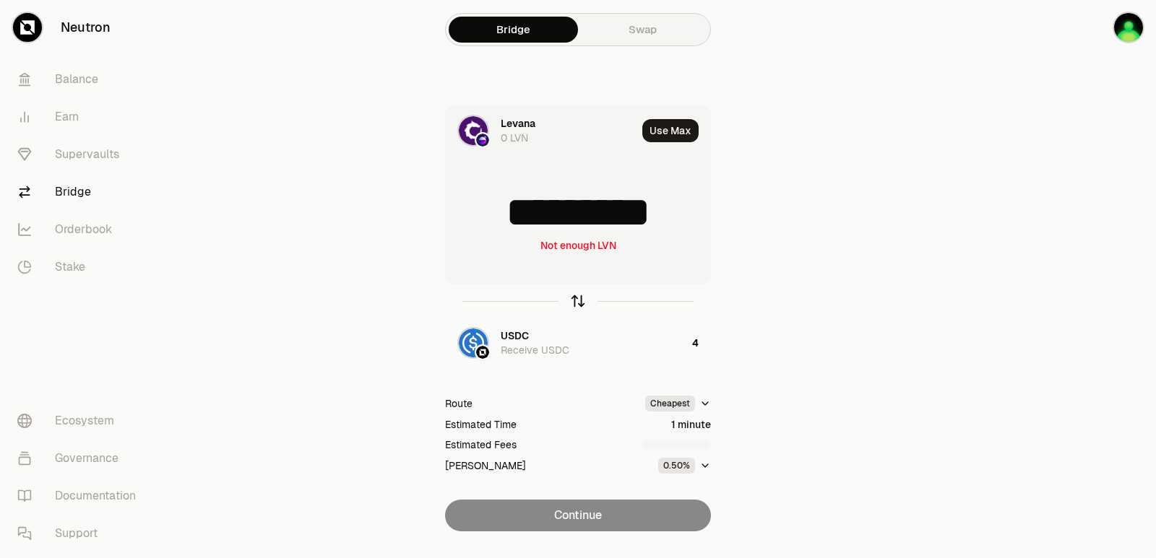
click at [579, 301] on icon "button" at bounding box center [578, 301] width 16 height 16
type input "*"
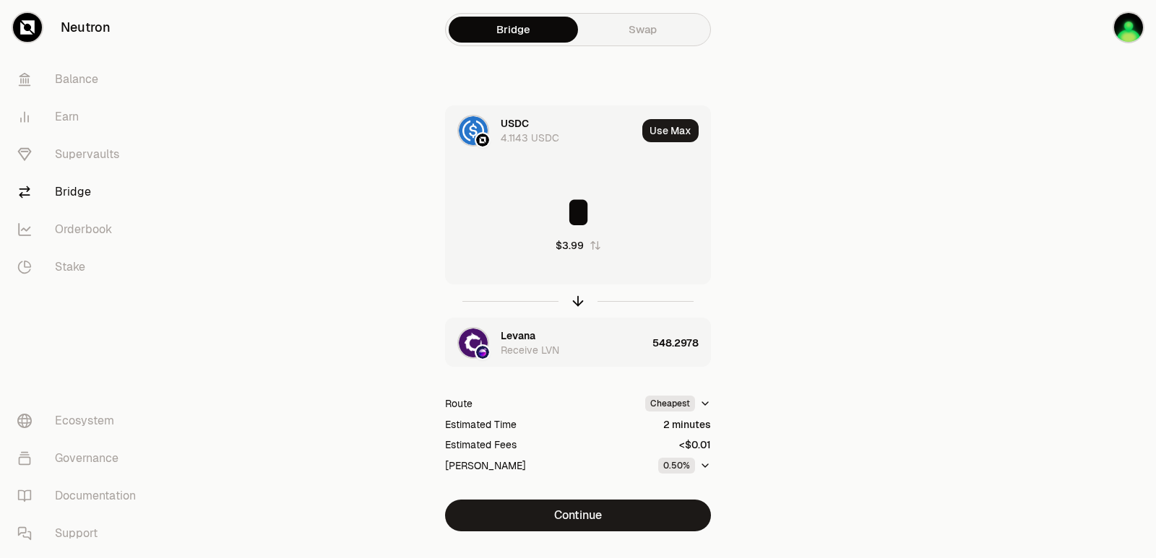
click at [530, 336] on div "Levana" at bounding box center [518, 336] width 35 height 14
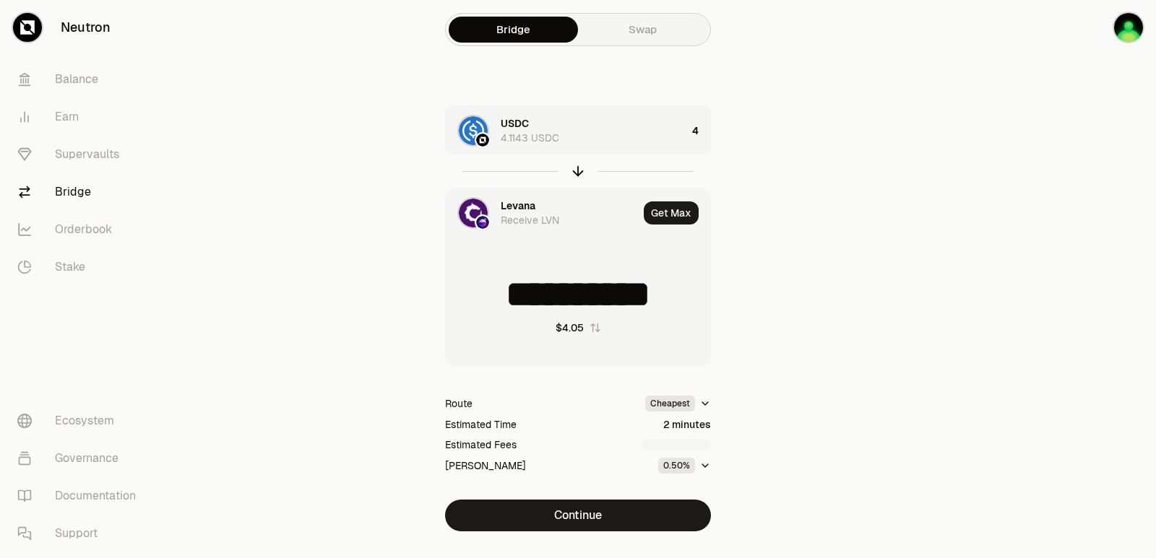
click at [514, 209] on div "Levana" at bounding box center [518, 206] width 35 height 14
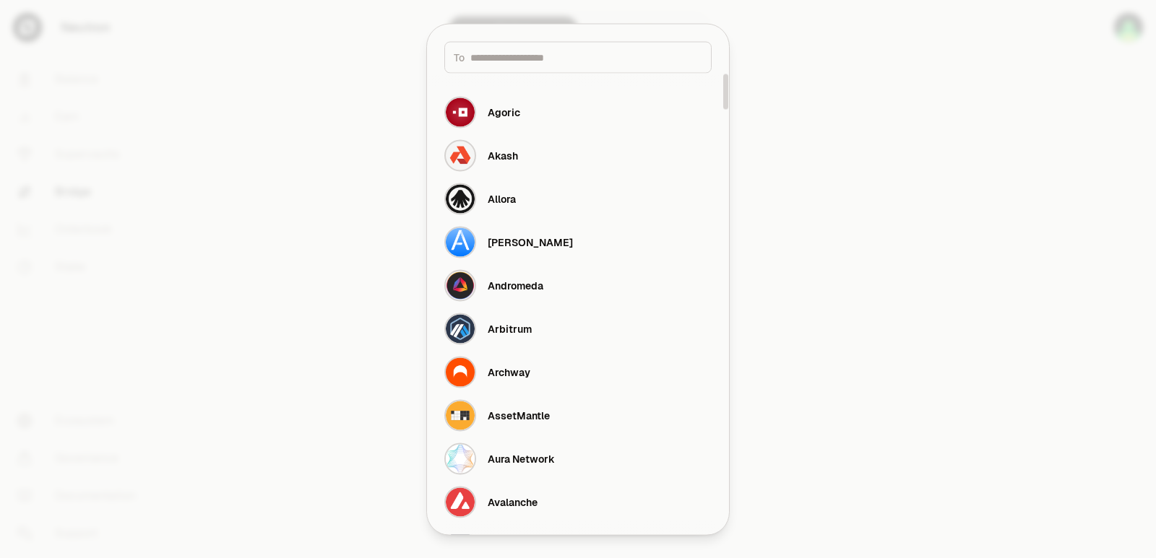
click at [509, 61] on input at bounding box center [586, 57] width 232 height 14
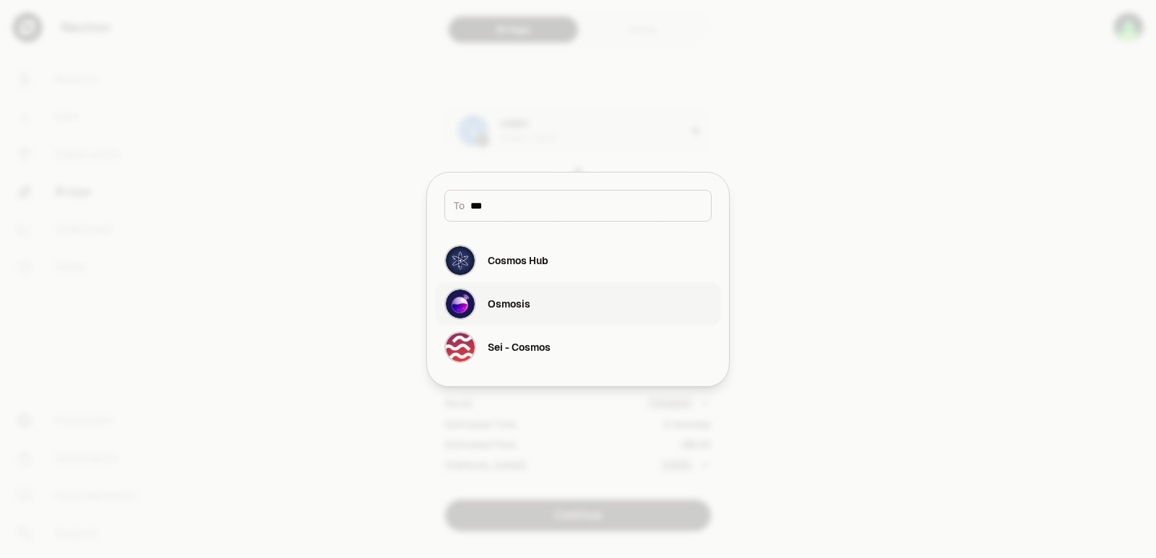
type input "***"
click at [508, 316] on div "Osmosis" at bounding box center [487, 304] width 86 height 32
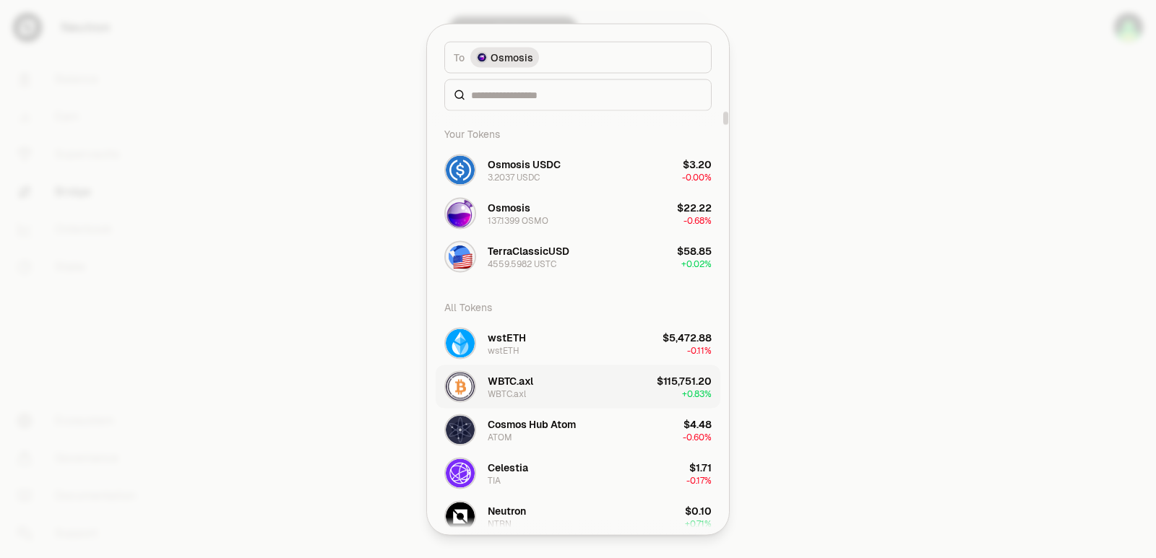
scroll to position [217, 0]
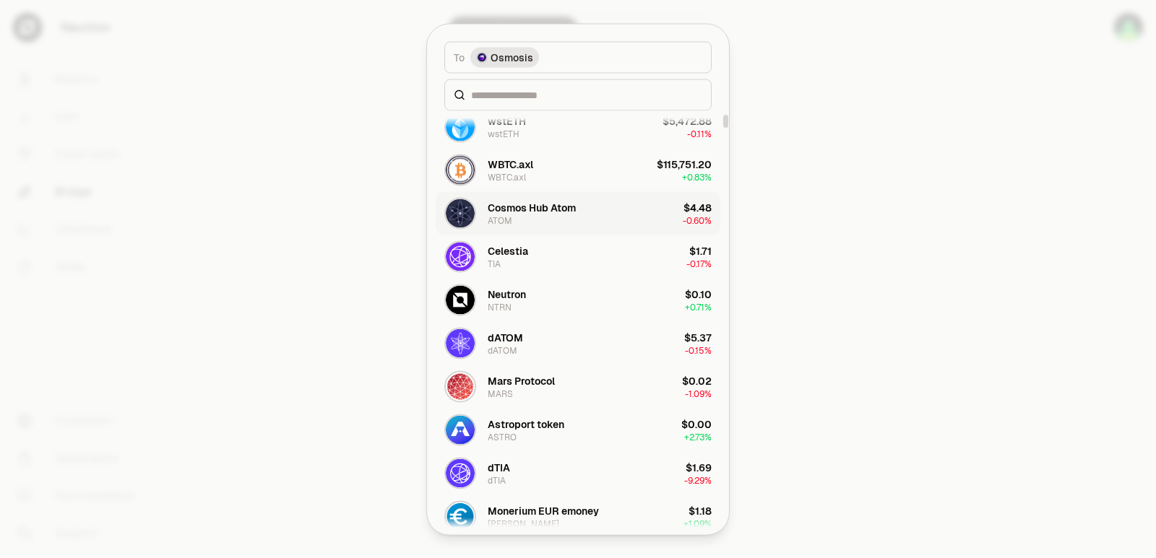
click at [524, 209] on div "Cosmos Hub Atom" at bounding box center [532, 207] width 88 height 14
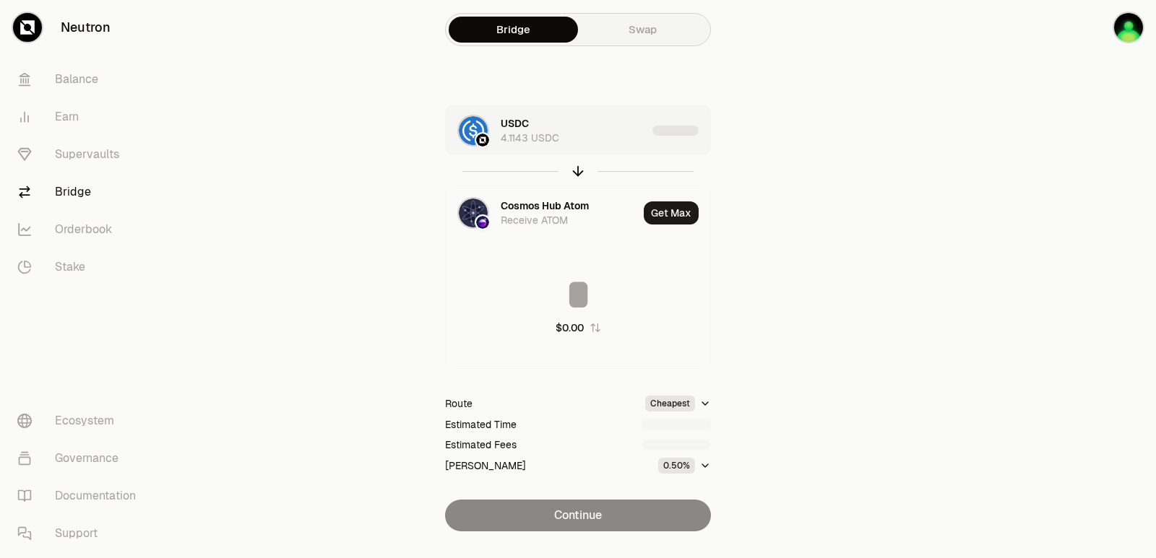
type input "********"
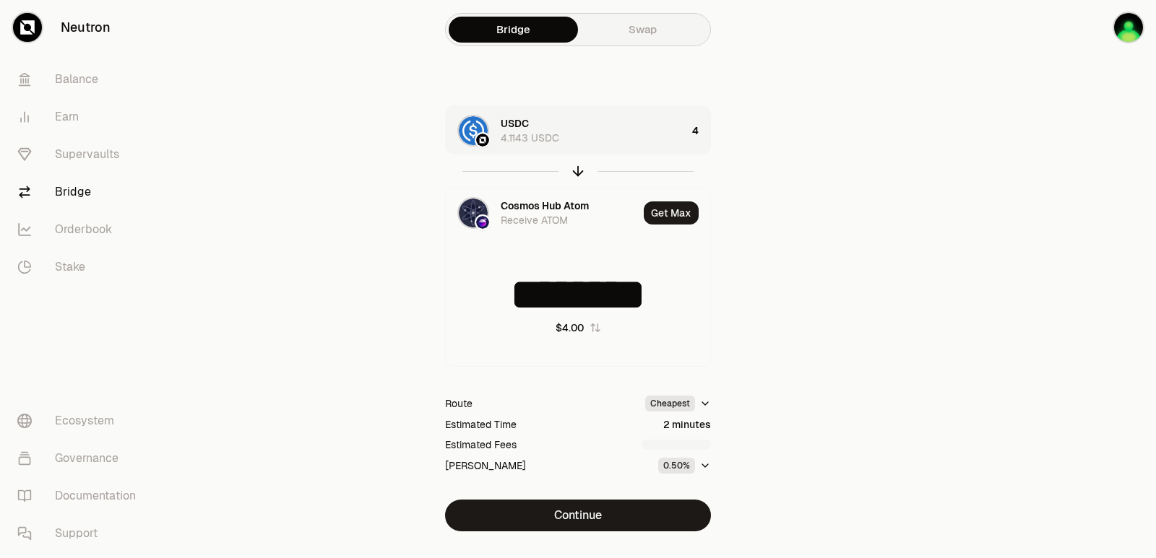
click at [604, 120] on div "USDC 4.1143 USDC" at bounding box center [594, 130] width 186 height 29
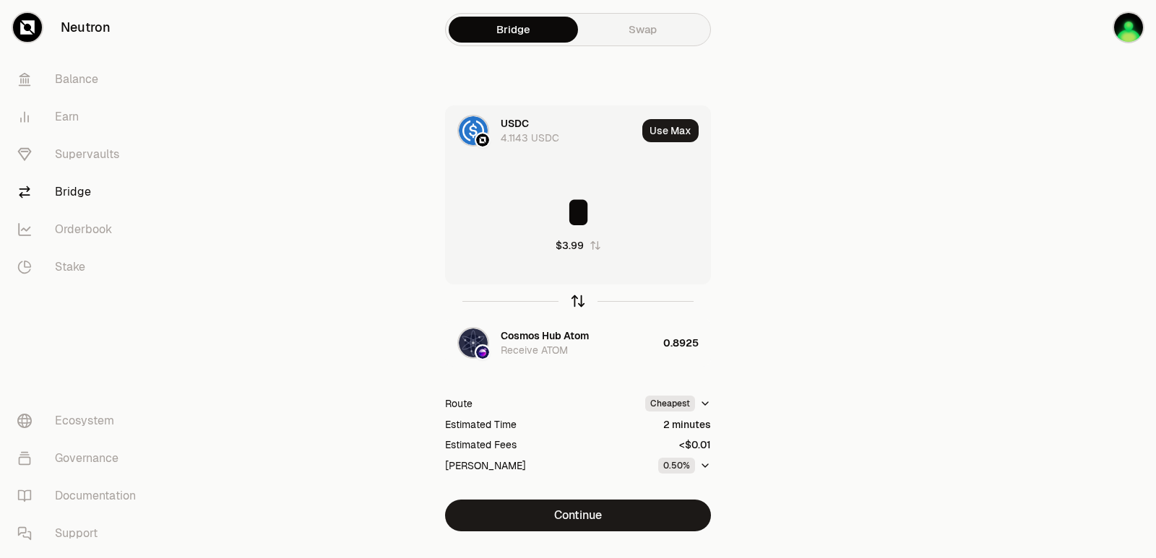
click at [575, 301] on icon "button" at bounding box center [578, 301] width 16 height 16
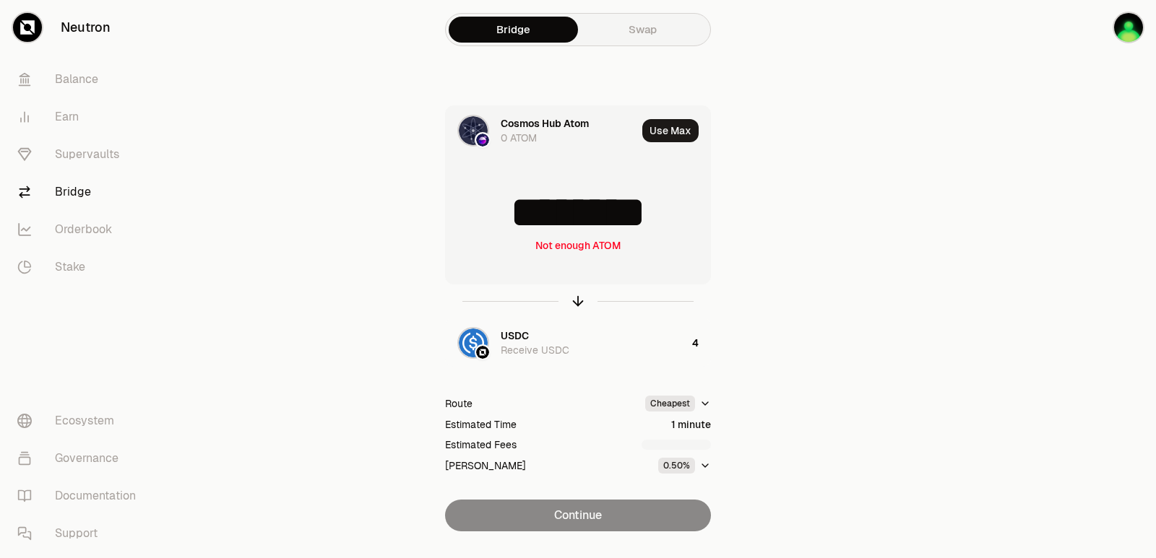
click at [591, 288] on div at bounding box center [578, 301] width 266 height 33
click at [582, 304] on icon "button" at bounding box center [578, 301] width 16 height 16
type input "*"
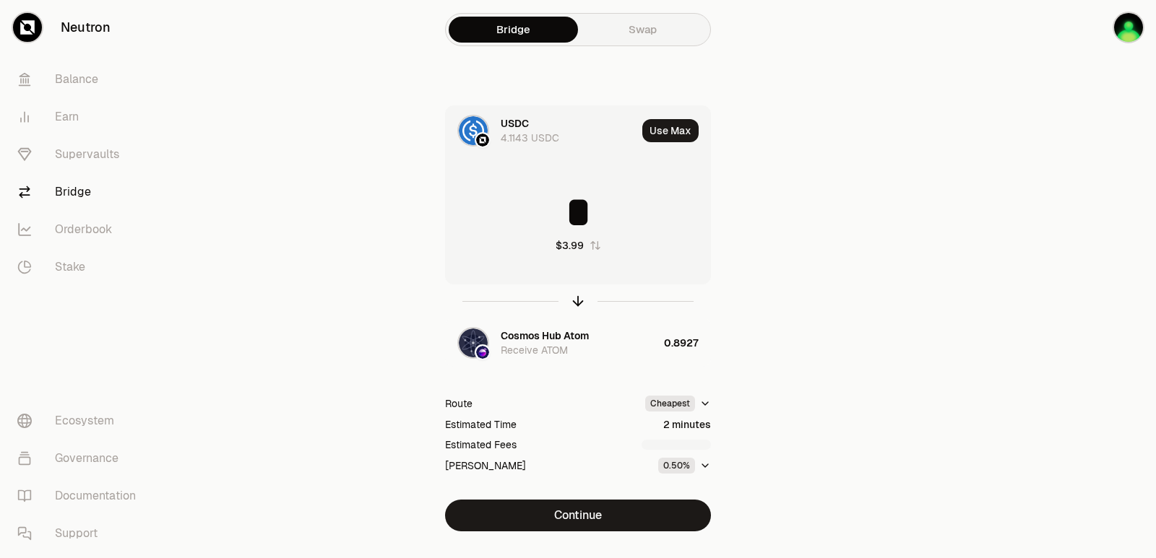
click at [959, 217] on main "Bridge Swap USDC 4.1143 USDC Use Max * $3.99 Cosmos Hub Atom Receive ATOM 0.892…" at bounding box center [659, 294] width 994 height 589
click at [556, 332] on div "Cosmos Hub Atom" at bounding box center [545, 336] width 88 height 14
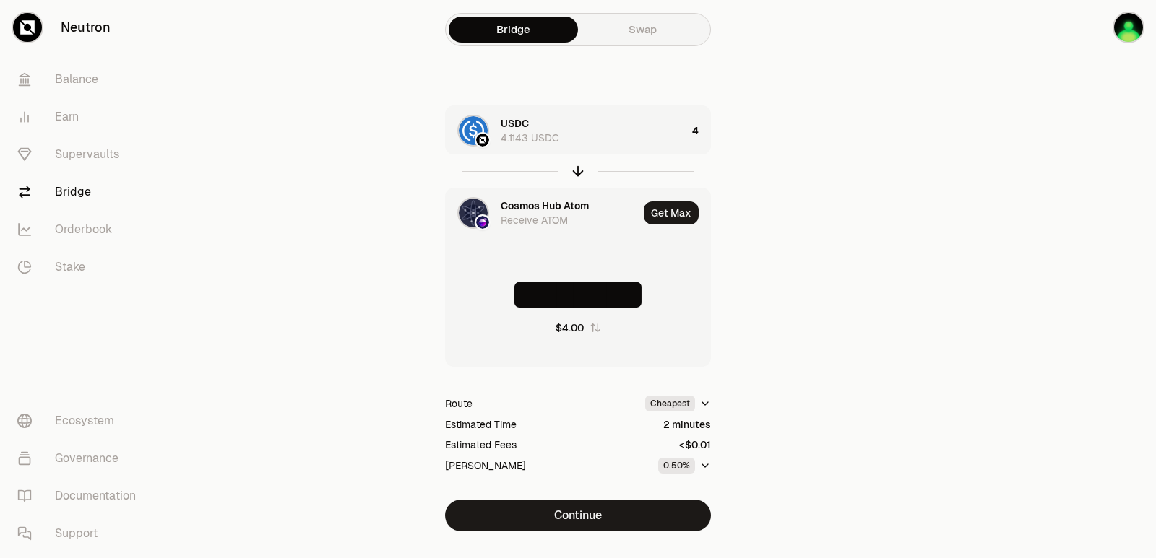
click at [535, 206] on div "Cosmos Hub Atom" at bounding box center [545, 206] width 88 height 14
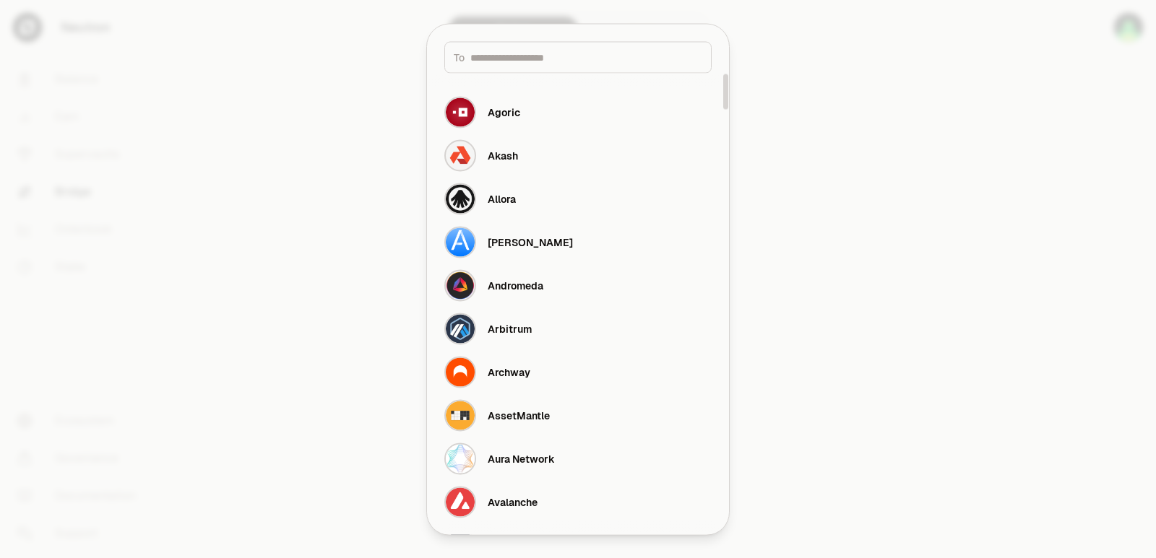
click at [516, 59] on input at bounding box center [586, 57] width 232 height 14
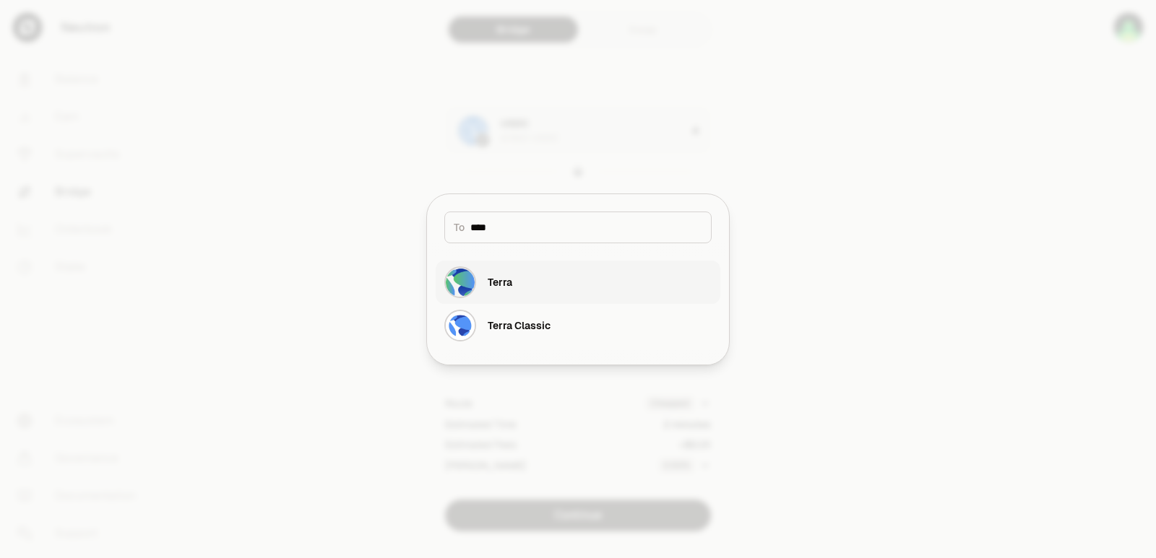
type input "****"
click at [535, 284] on button "Terra" at bounding box center [578, 282] width 285 height 43
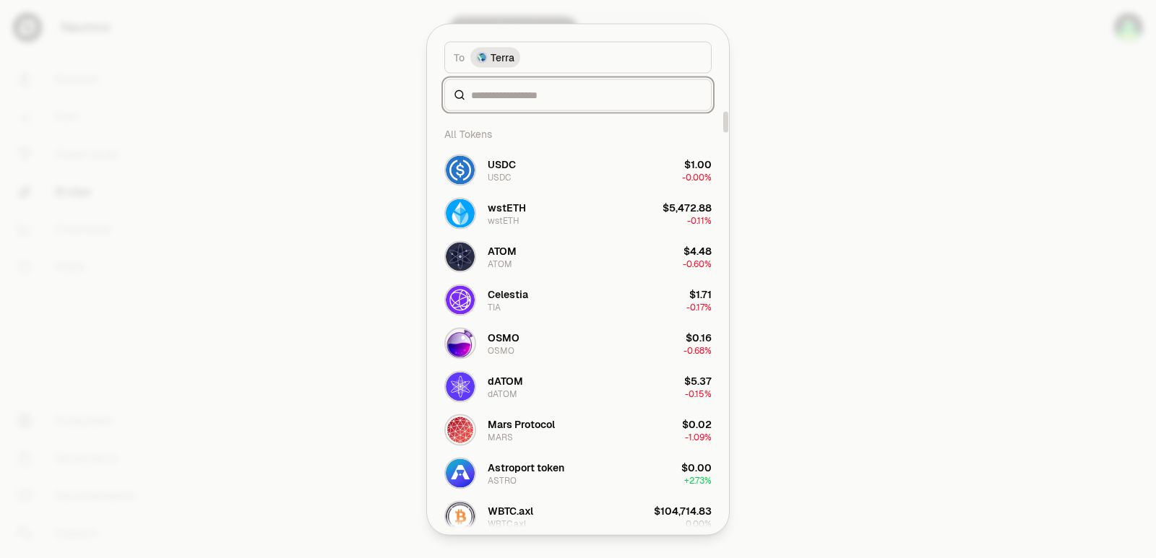
click at [495, 95] on input at bounding box center [586, 94] width 231 height 14
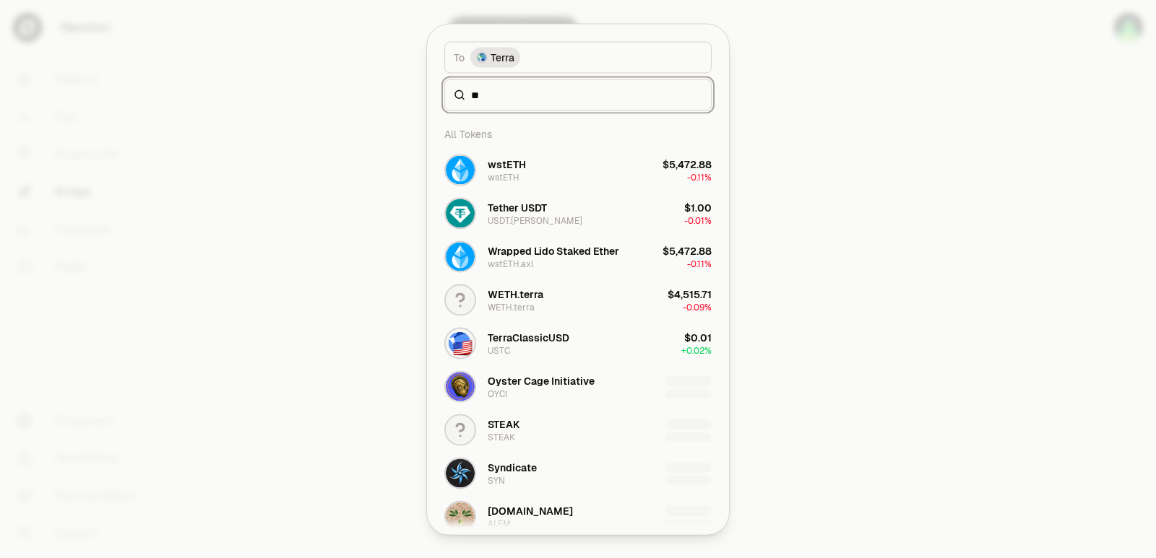
type input "*"
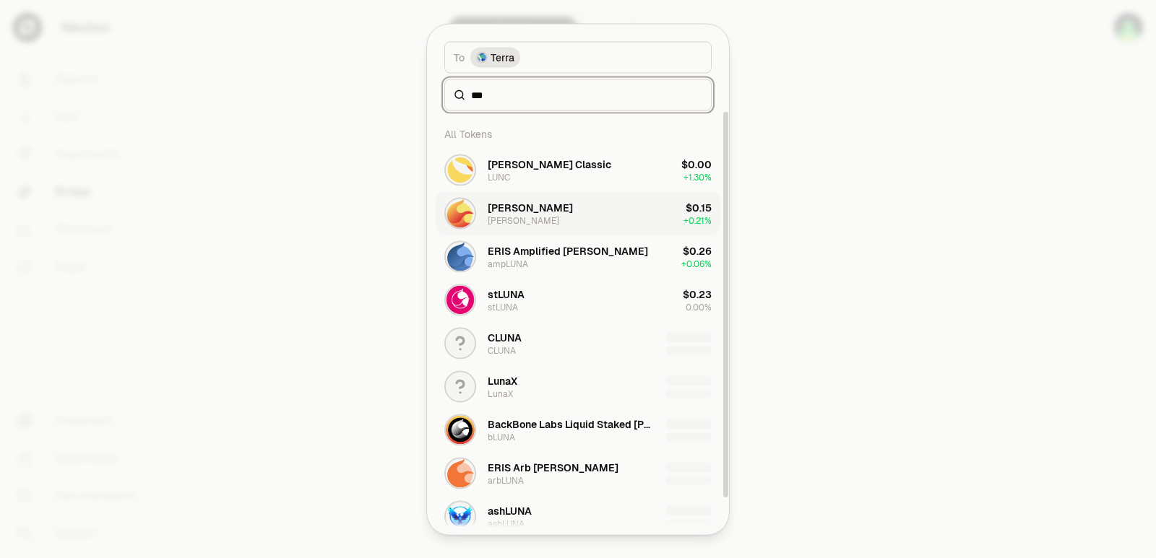
type input "***"
click at [543, 207] on button "[PERSON_NAME] [PERSON_NAME] $0.15 + 0.21%" at bounding box center [578, 212] width 285 height 43
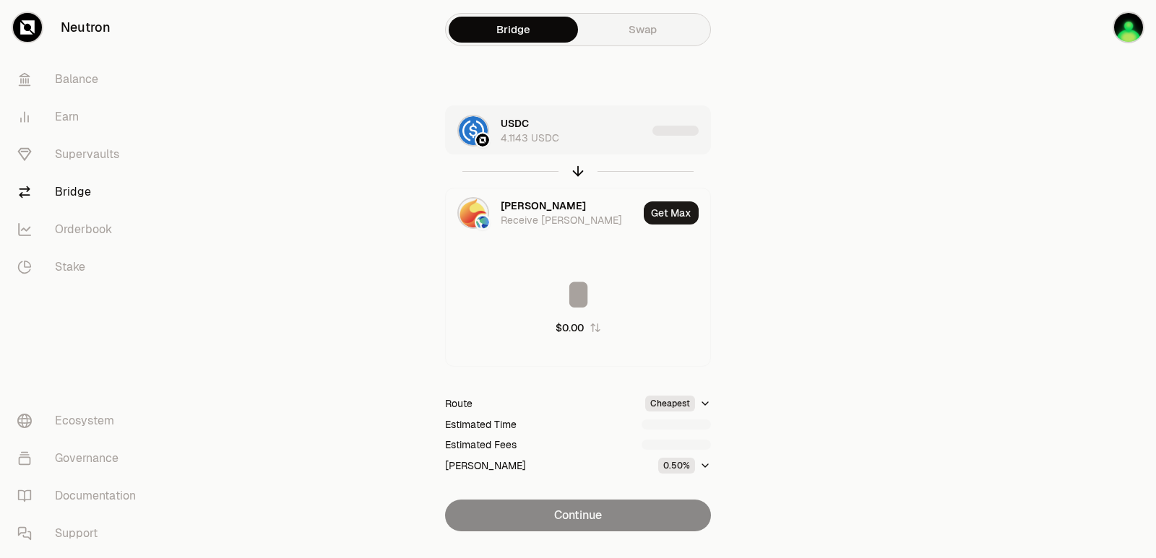
click at [583, 130] on div "USDC 4.1143 USDC" at bounding box center [574, 130] width 146 height 29
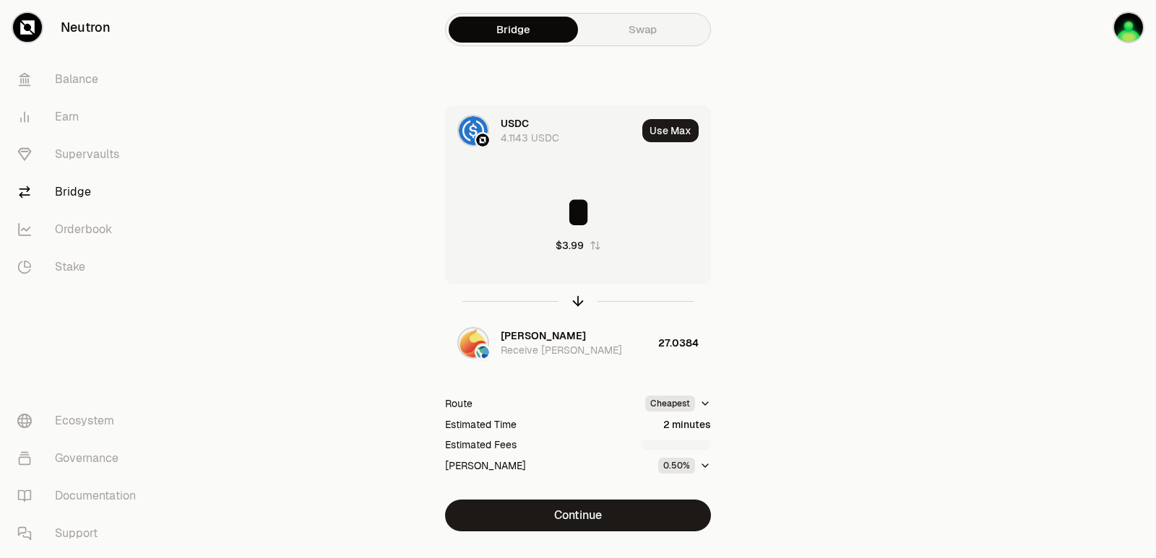
drag, startPoint x: 603, startPoint y: 221, endPoint x: 527, endPoint y: 208, distance: 77.7
click at [527, 208] on input "*" at bounding box center [578, 212] width 264 height 43
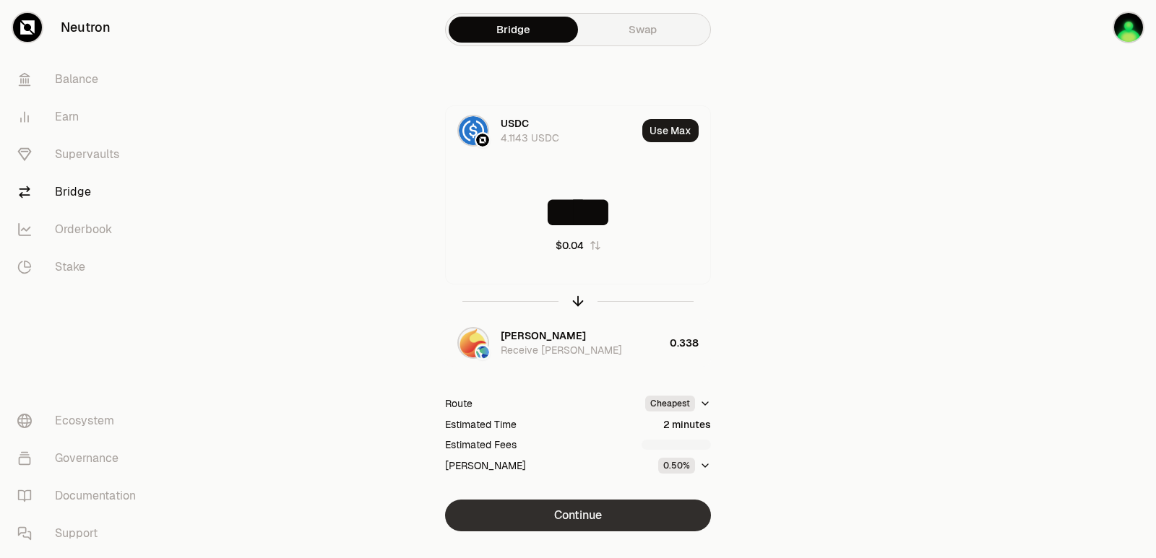
type input "****"
click at [570, 519] on button "Continue" at bounding box center [578, 516] width 266 height 32
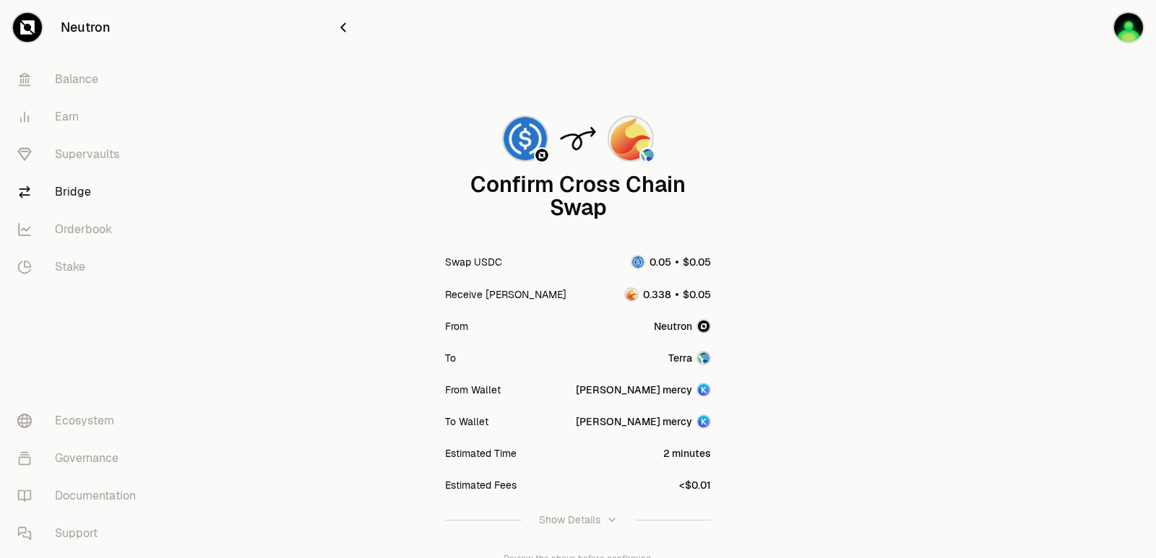
scroll to position [119, 0]
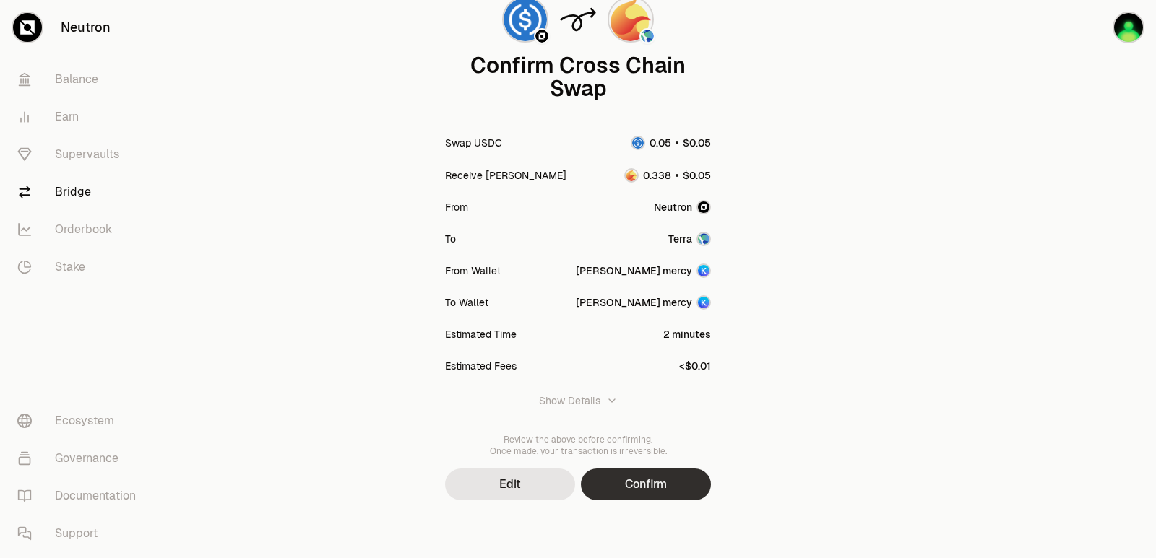
click at [631, 483] on button "Confirm" at bounding box center [646, 485] width 130 height 32
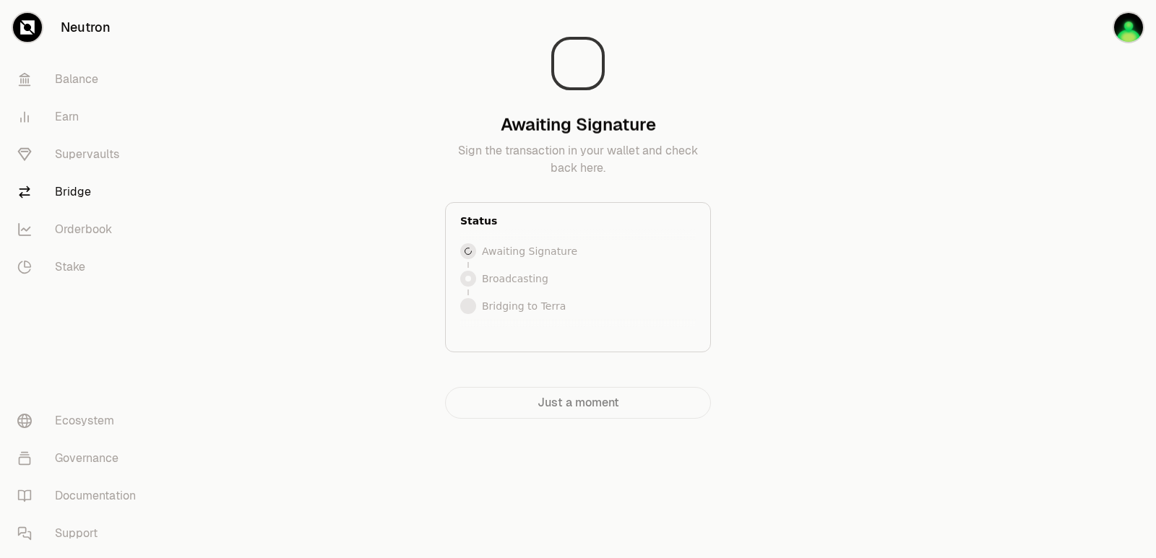
scroll to position [0, 0]
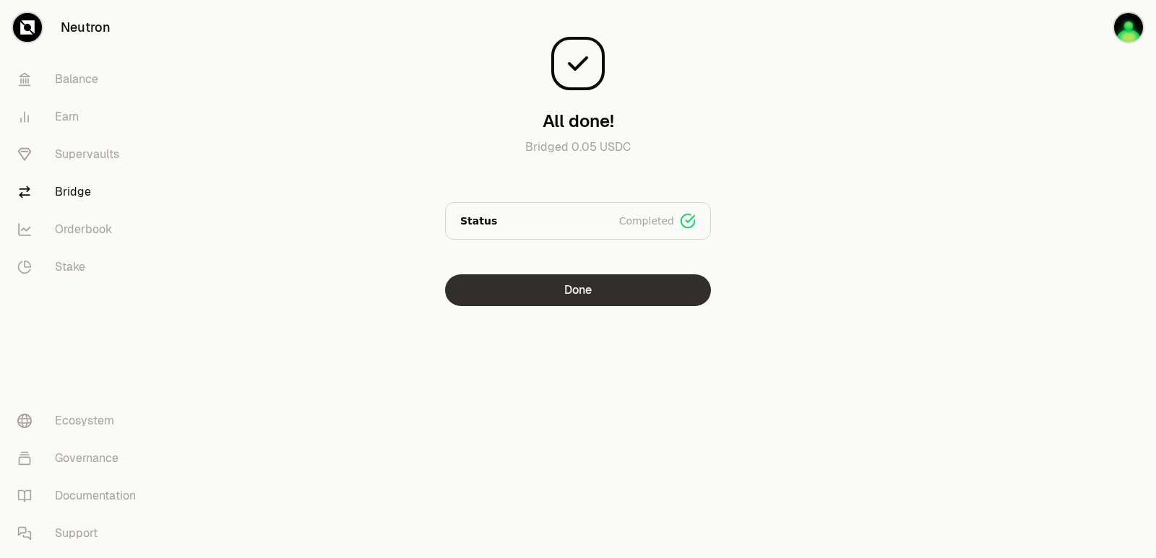
click at [600, 296] on button "Done" at bounding box center [578, 291] width 266 height 32
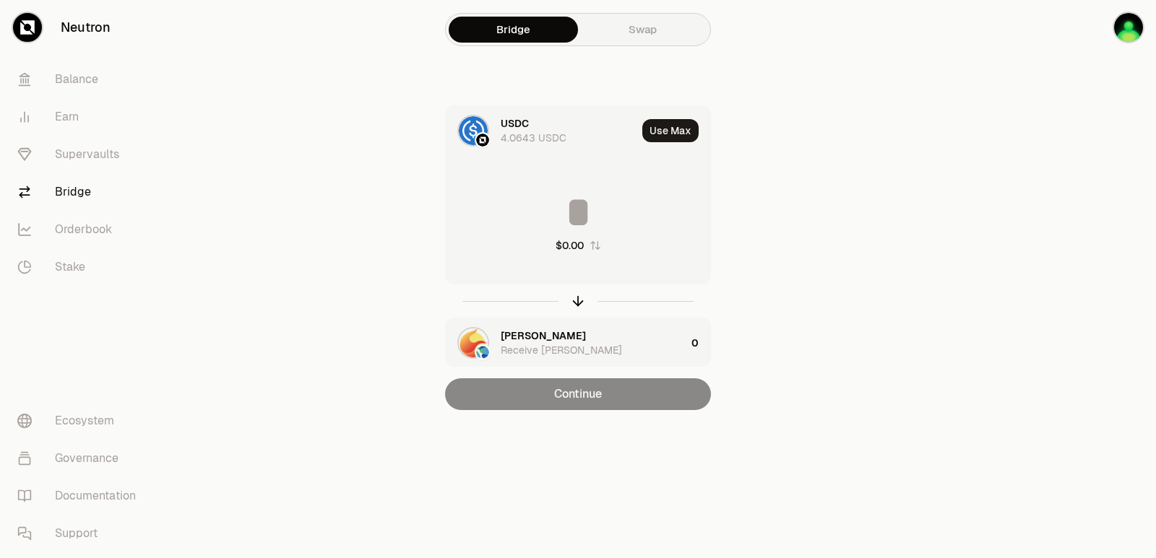
click at [1013, 226] on div at bounding box center [1075, 234] width 162 height 468
